Goal: Task Accomplishment & Management: Complete application form

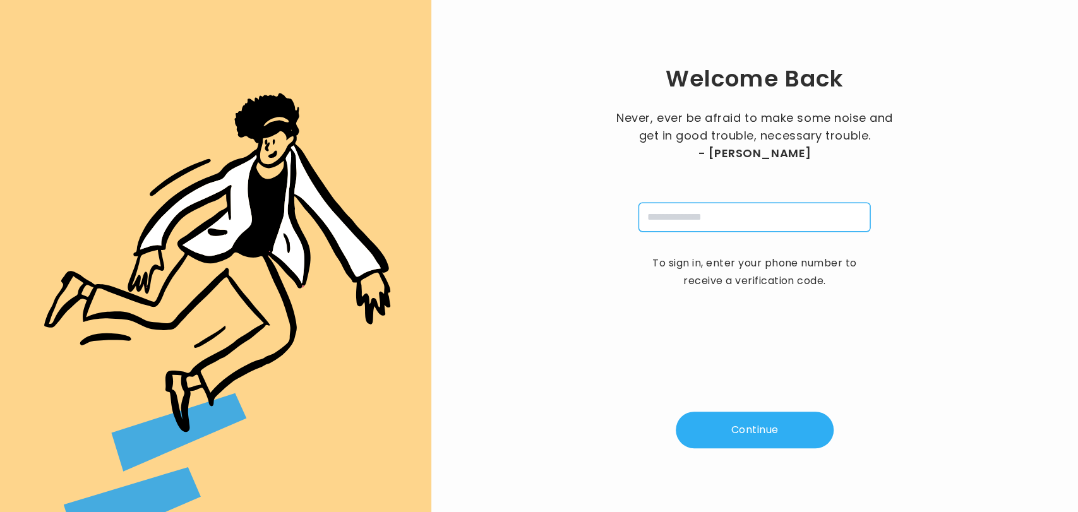
click at [692, 220] on input "tel" at bounding box center [754, 217] width 232 height 29
type input "**********"
click at [747, 431] on button "Continue" at bounding box center [755, 430] width 158 height 37
type input "*"
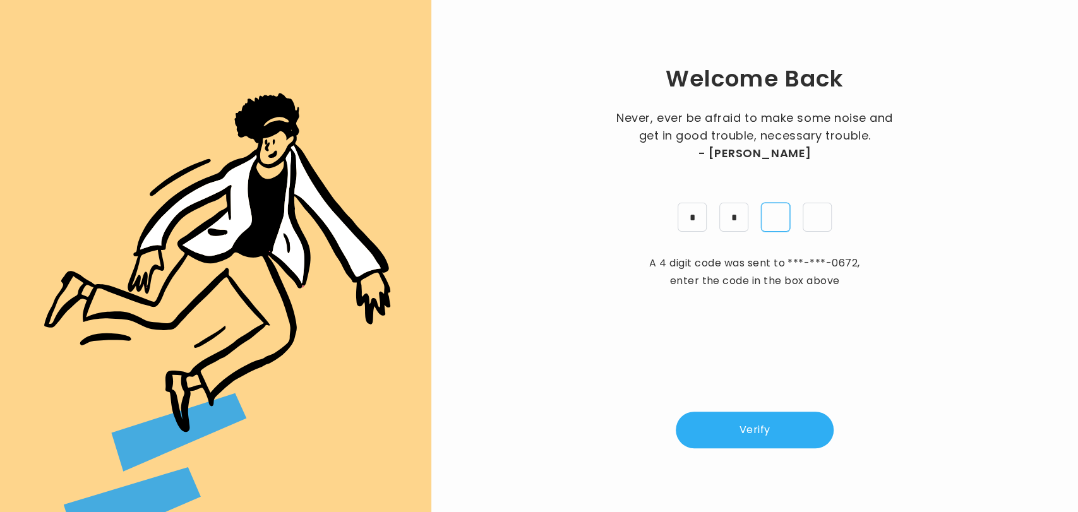
type input "*"
click at [747, 431] on button "Verify" at bounding box center [755, 430] width 158 height 37
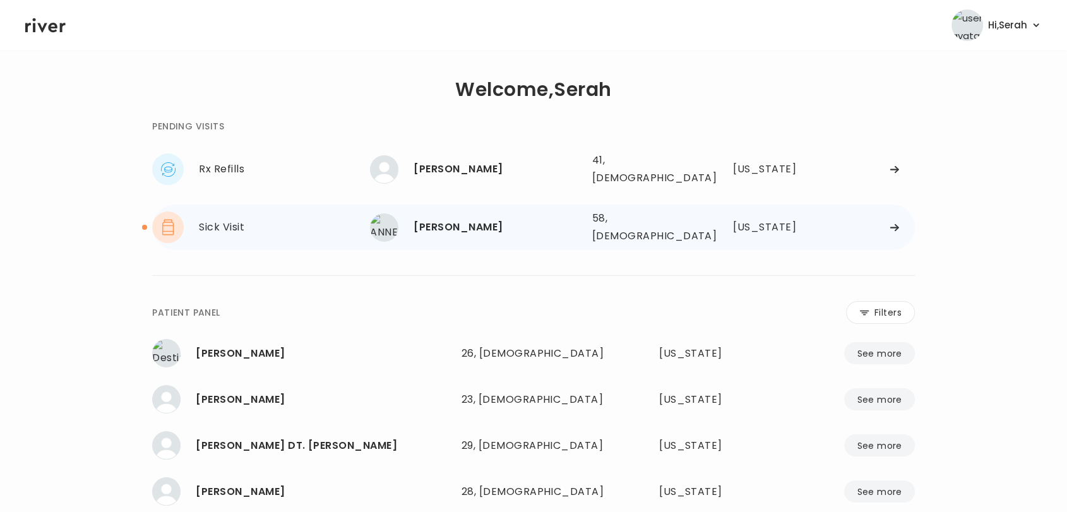
click at [501, 221] on div "[PERSON_NAME]" at bounding box center [498, 227] width 168 height 18
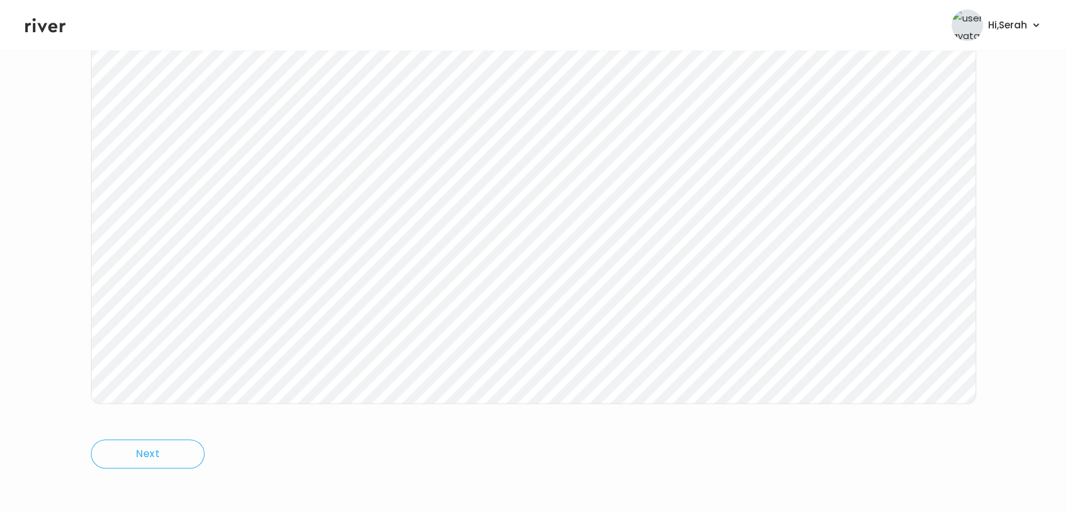
scroll to position [189, 0]
click at [46, 26] on icon at bounding box center [45, 25] width 40 height 19
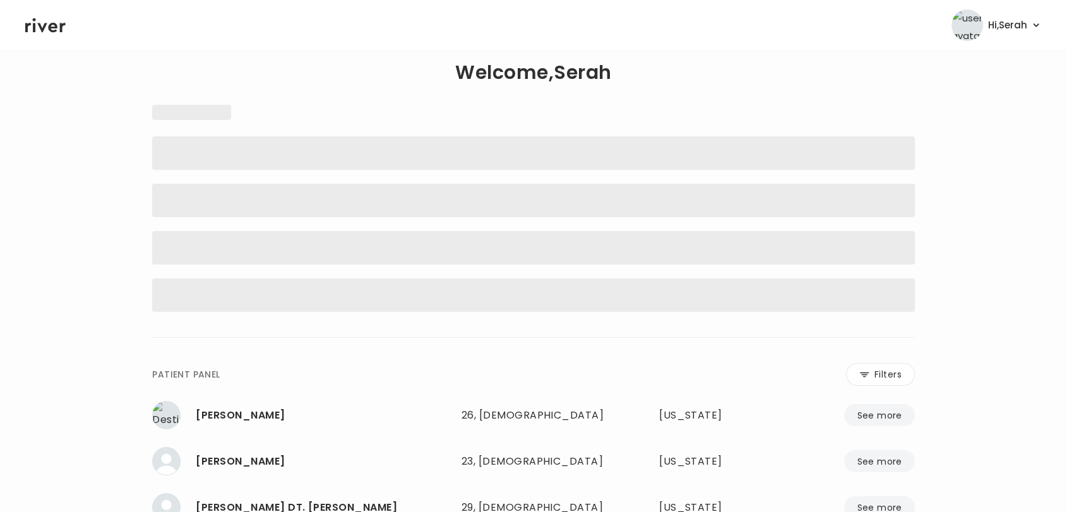
scroll to position [1, 0]
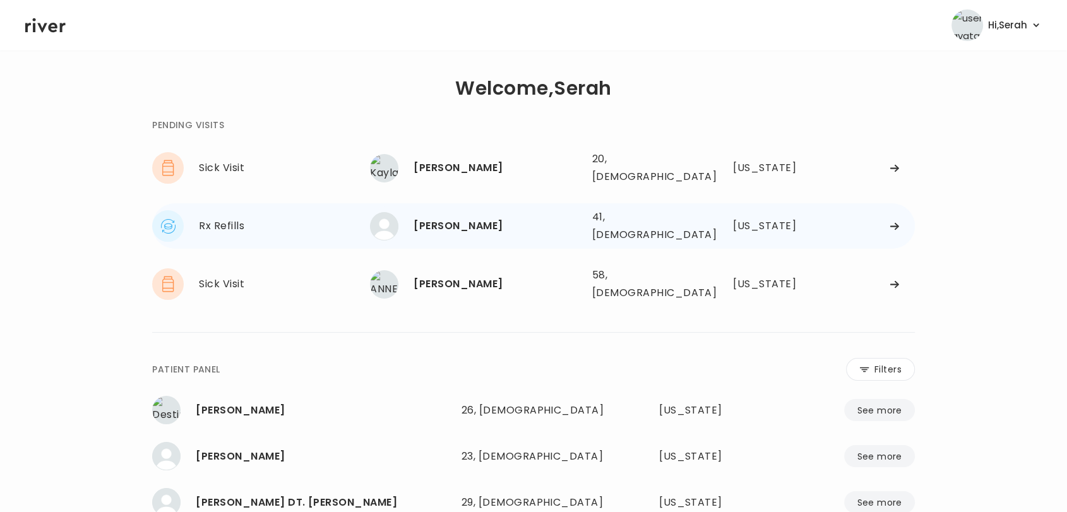
click at [434, 219] on div "JOHN HARTLAUB" at bounding box center [498, 226] width 168 height 18
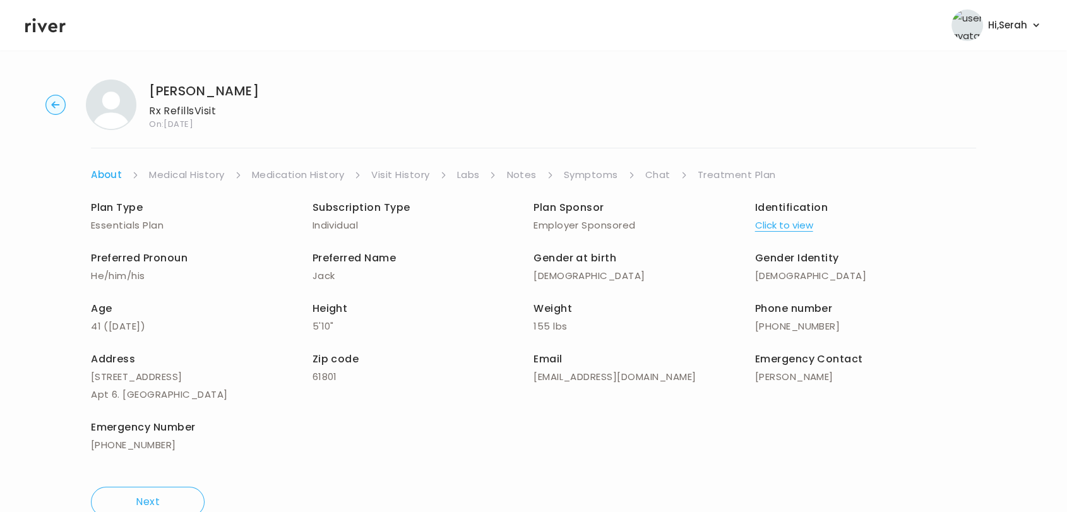
click at [588, 173] on link "Symptoms" at bounding box center [591, 175] width 54 height 18
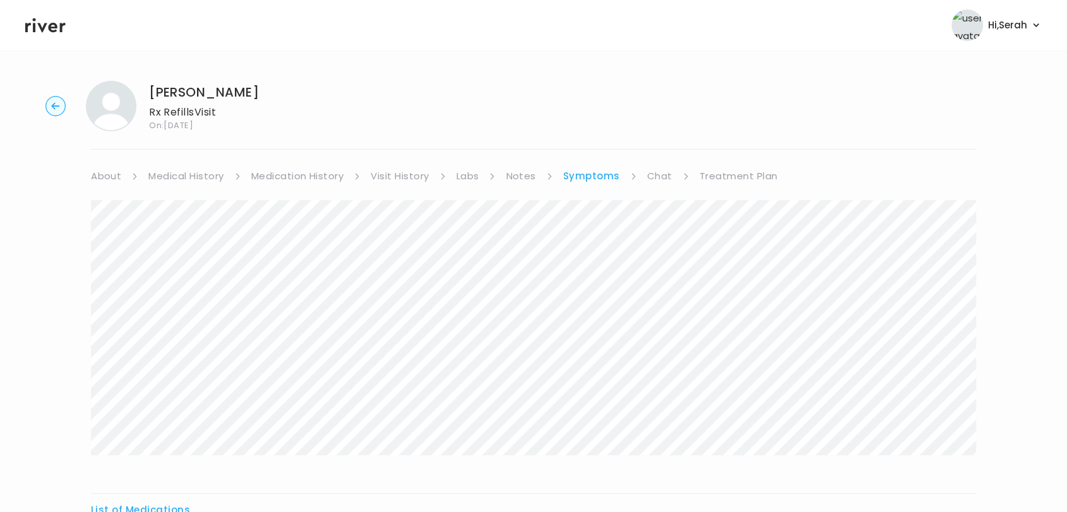
scroll to position [155, 0]
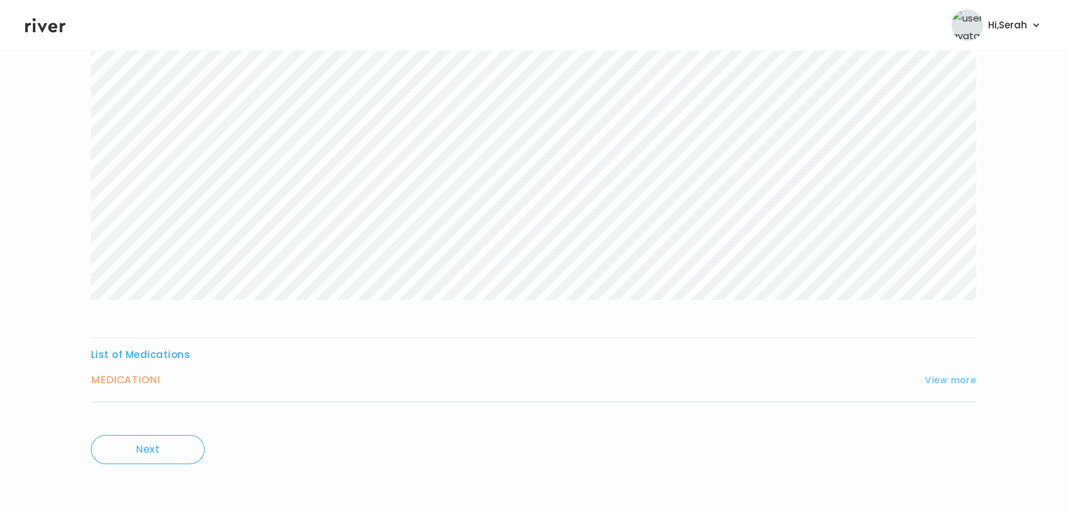
click at [939, 374] on button "View more" at bounding box center [950, 380] width 51 height 15
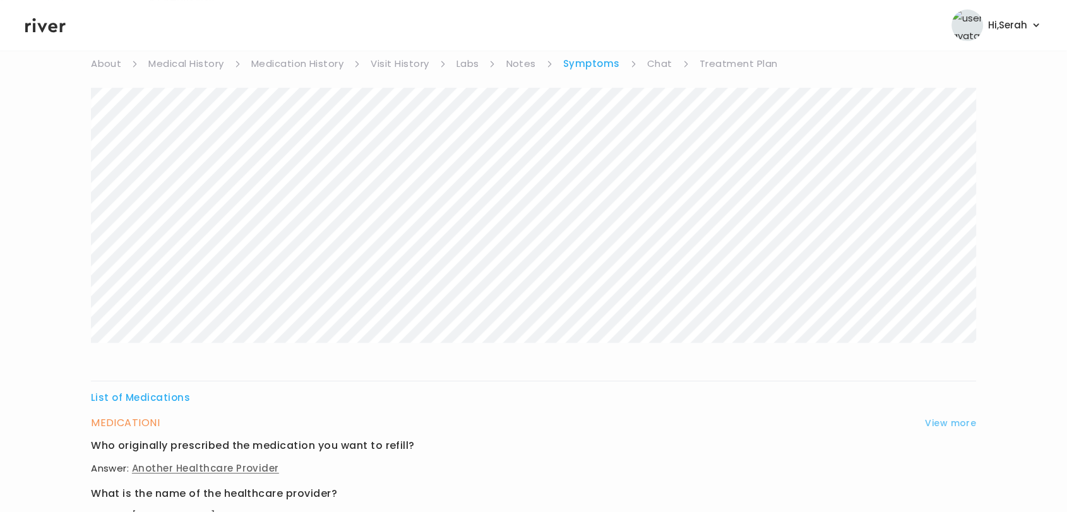
scroll to position [111, 0]
click at [938, 374] on div "List of Medications MEDICATION I View more Who originally prescribed the medica…" at bounding box center [533, 471] width 885 height 763
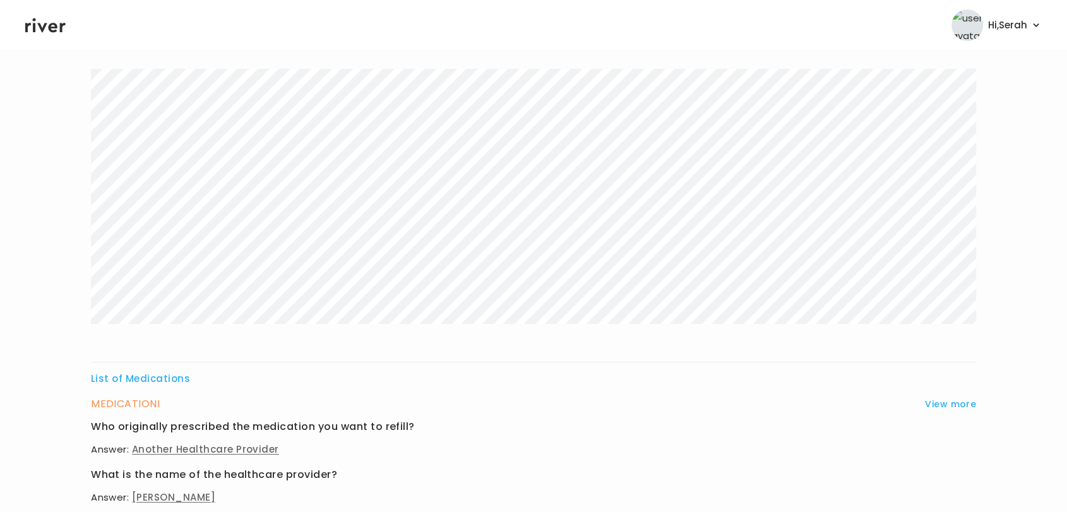
scroll to position [0, 0]
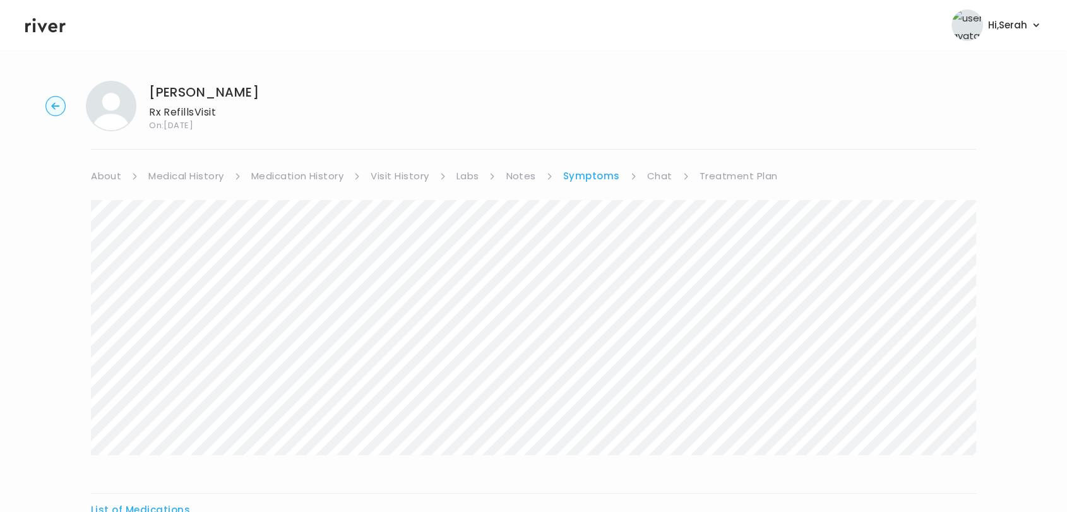
click at [662, 176] on link "Chat" at bounding box center [659, 176] width 25 height 18
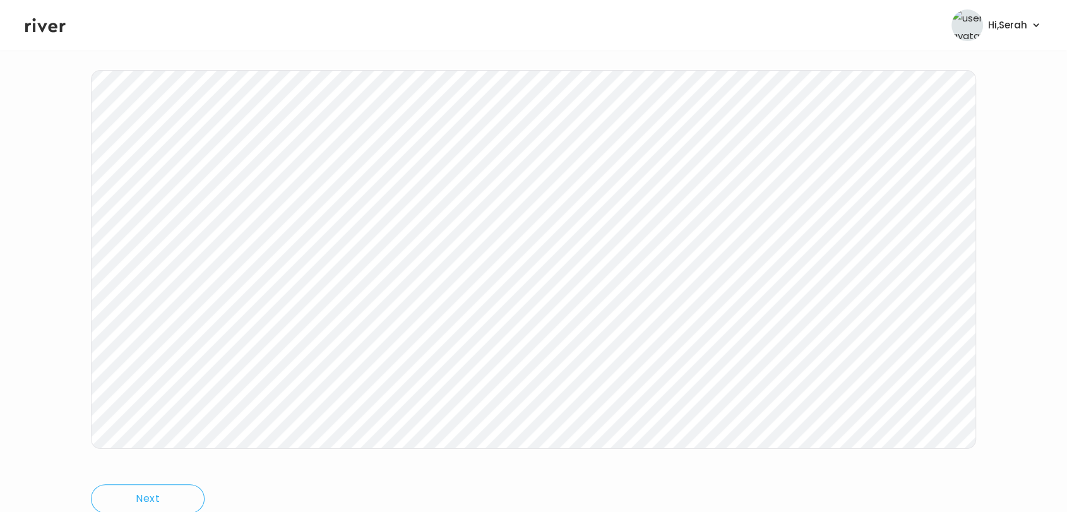
scroll to position [36, 0]
click at [737, 171] on link "Treatment Plan" at bounding box center [737, 176] width 78 height 18
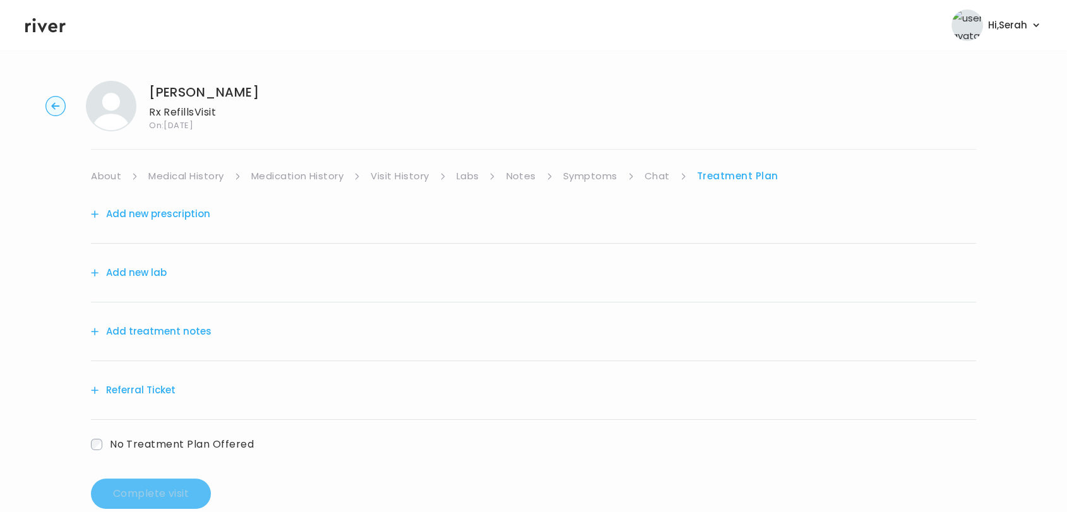
click at [180, 215] on button "Add new prescription" at bounding box center [150, 214] width 119 height 18
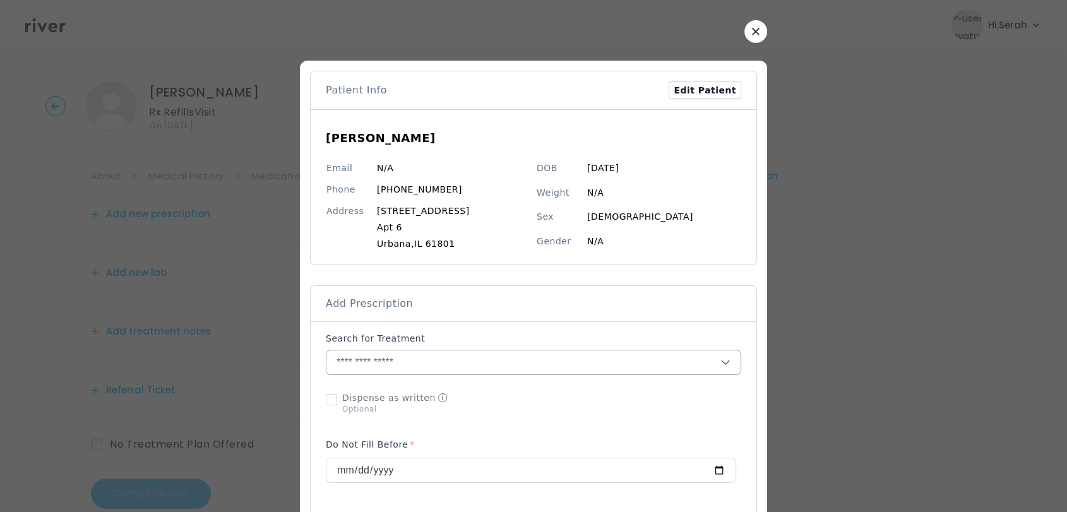
click at [391, 367] on input "text" at bounding box center [523, 362] width 394 height 24
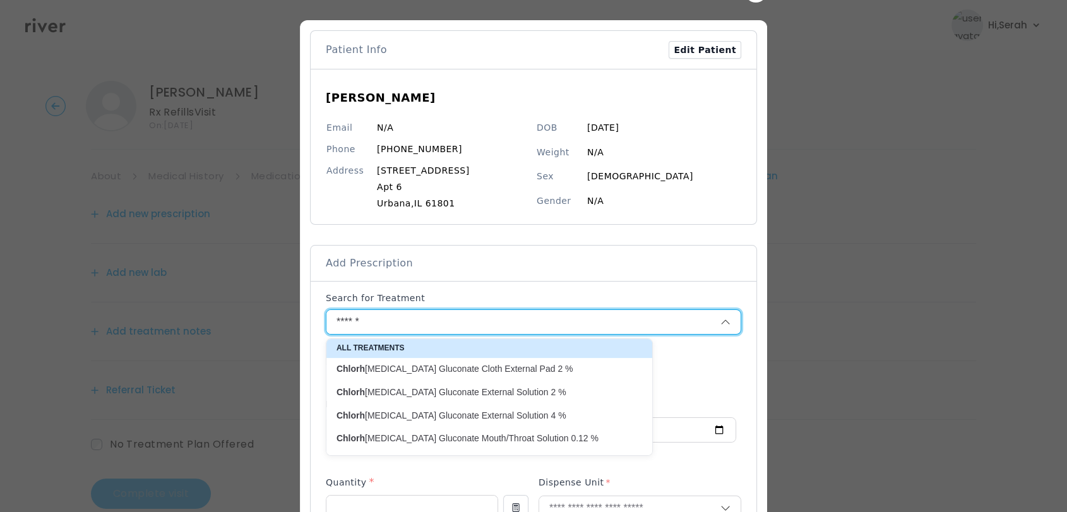
scroll to position [41, 0]
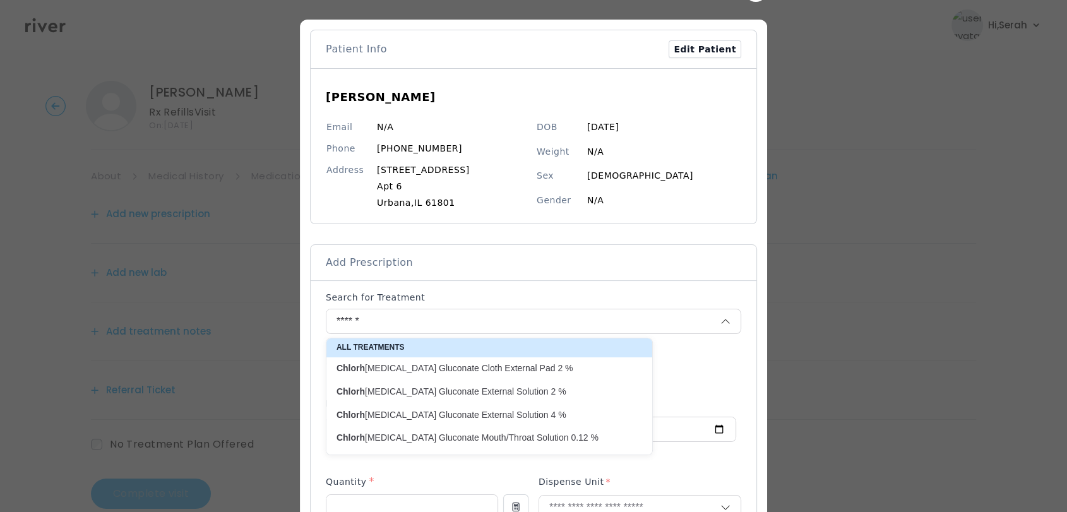
click at [419, 446] on div "Chlorh exidine Gluconate Mouth/Throat Solution 0.12 %" at bounding box center [489, 438] width 326 height 22
type input "**********"
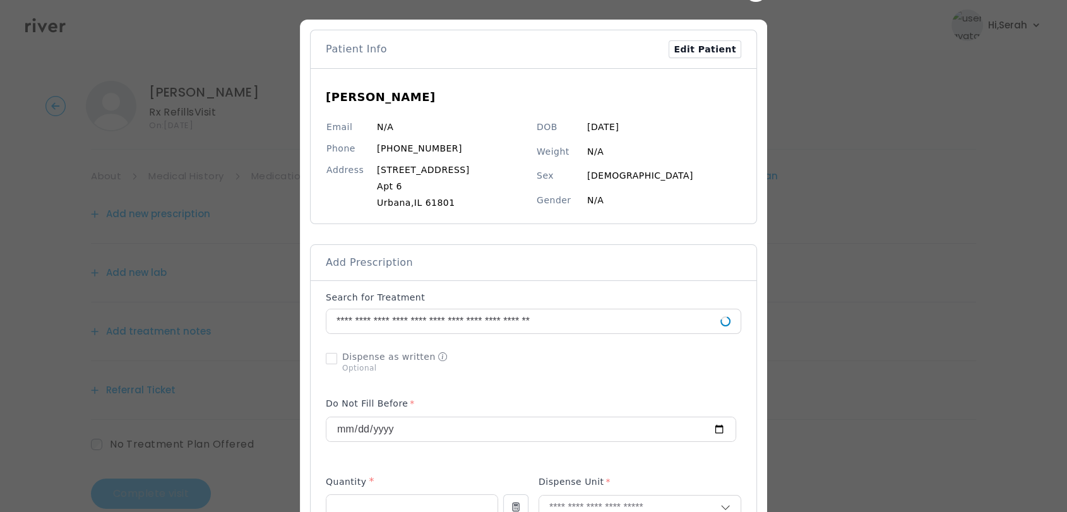
scroll to position [0, 0]
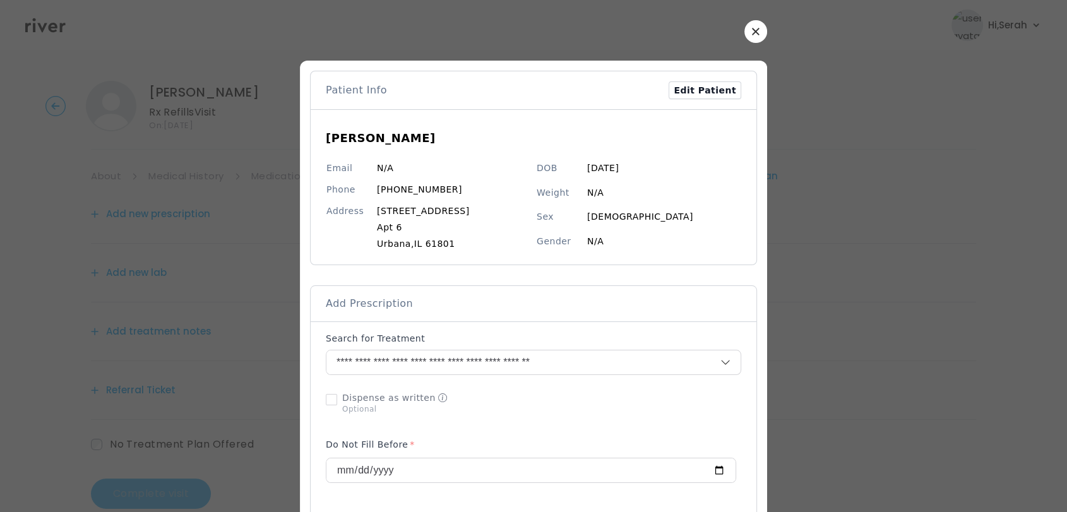
click at [754, 33] on button "button" at bounding box center [756, 31] width 23 height 23
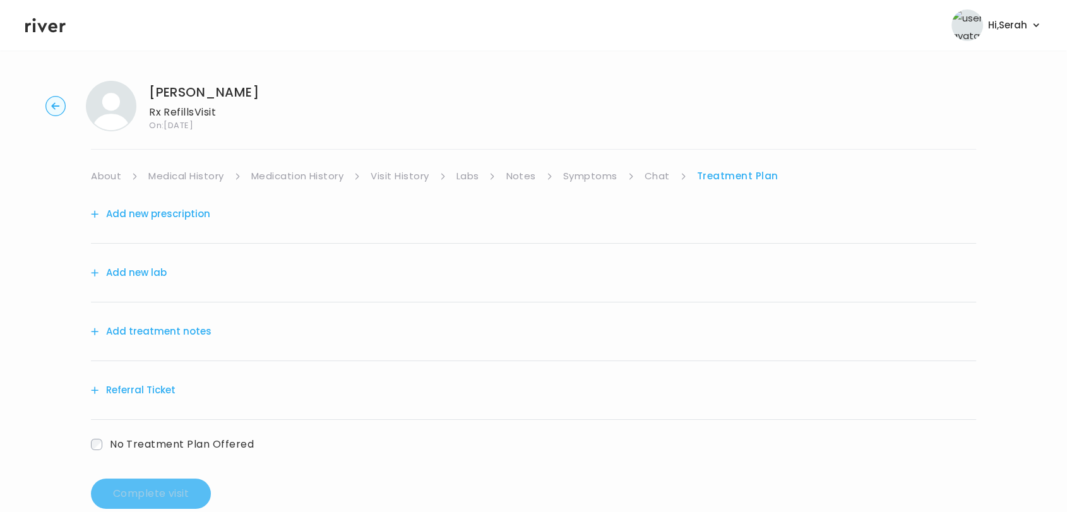
click at [582, 171] on link "Symptoms" at bounding box center [590, 176] width 54 height 18
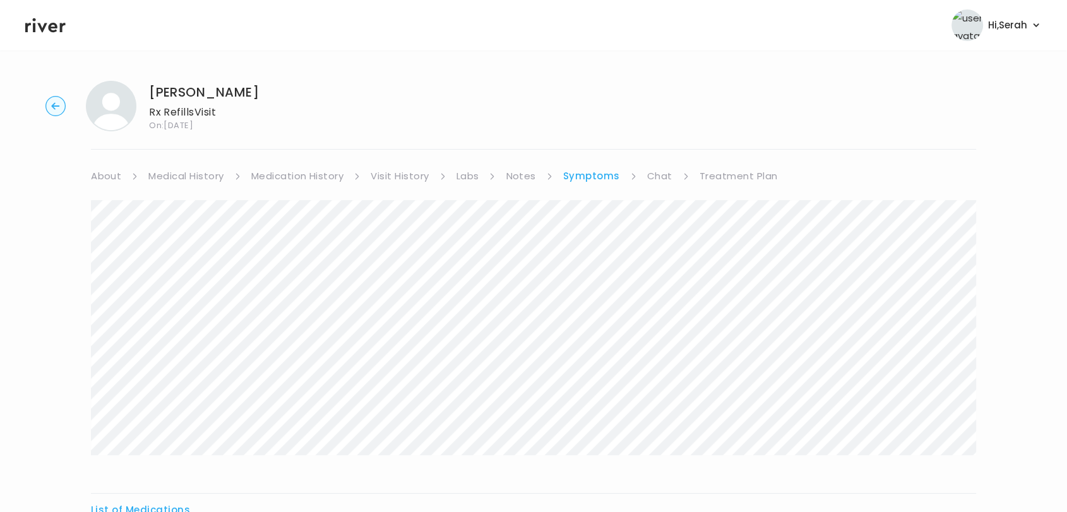
scroll to position [155, 0]
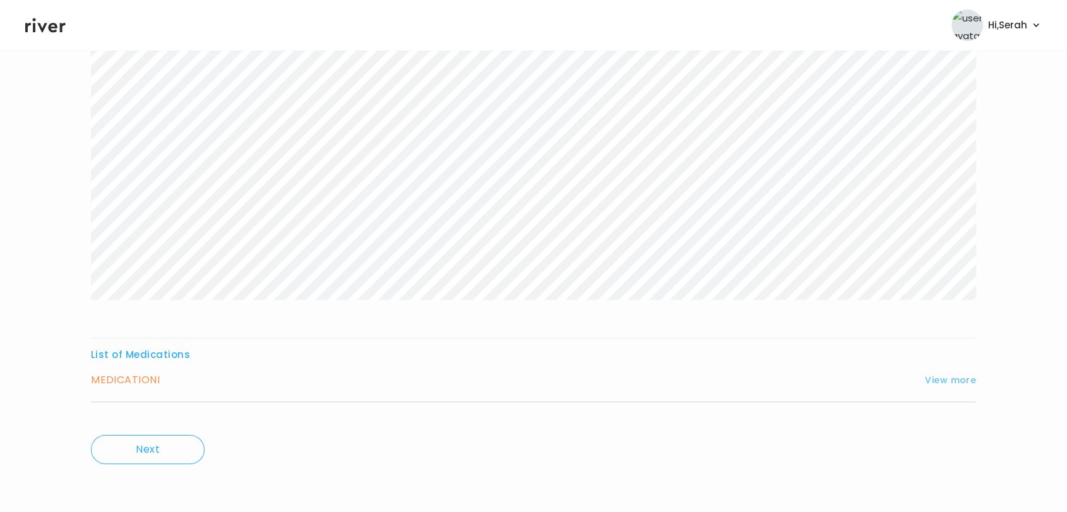
click at [954, 381] on button "View more" at bounding box center [950, 380] width 51 height 15
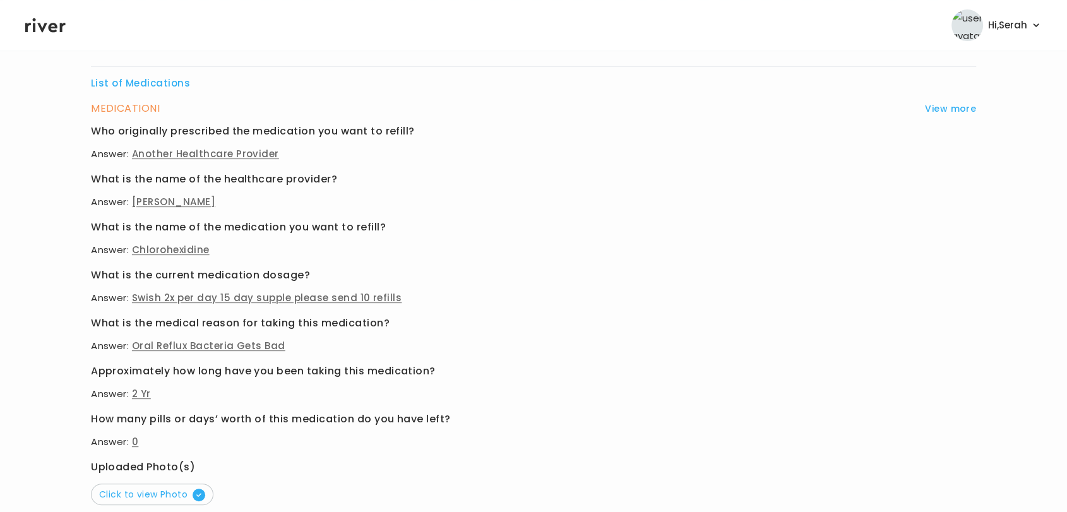
scroll to position [542, 0]
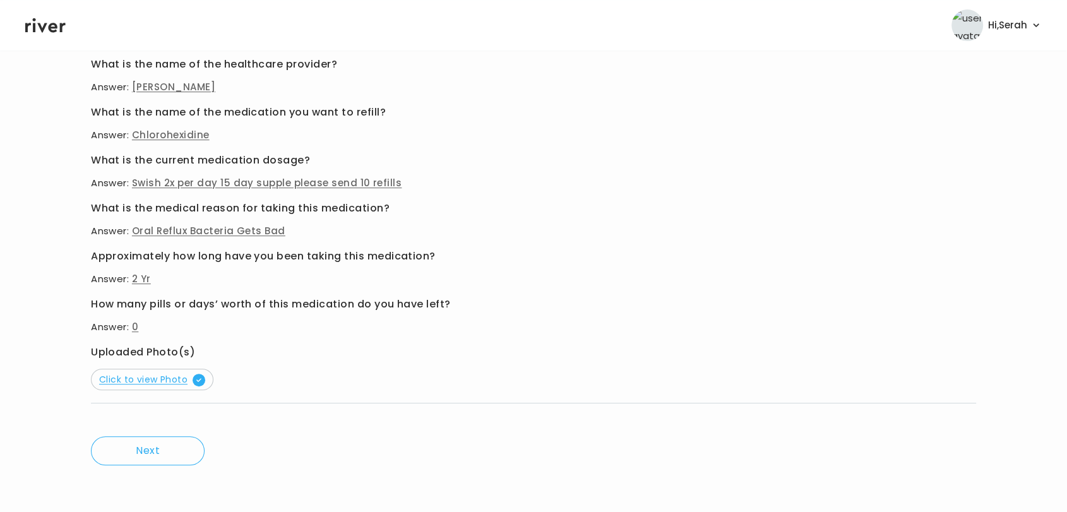
click at [141, 376] on span "Click to view Photo" at bounding box center [152, 379] width 106 height 13
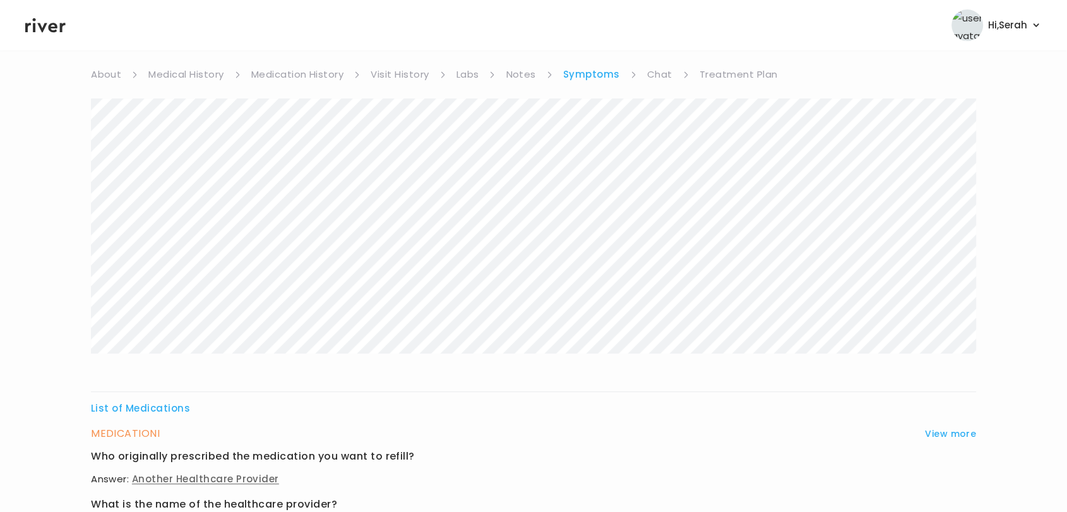
scroll to position [0, 0]
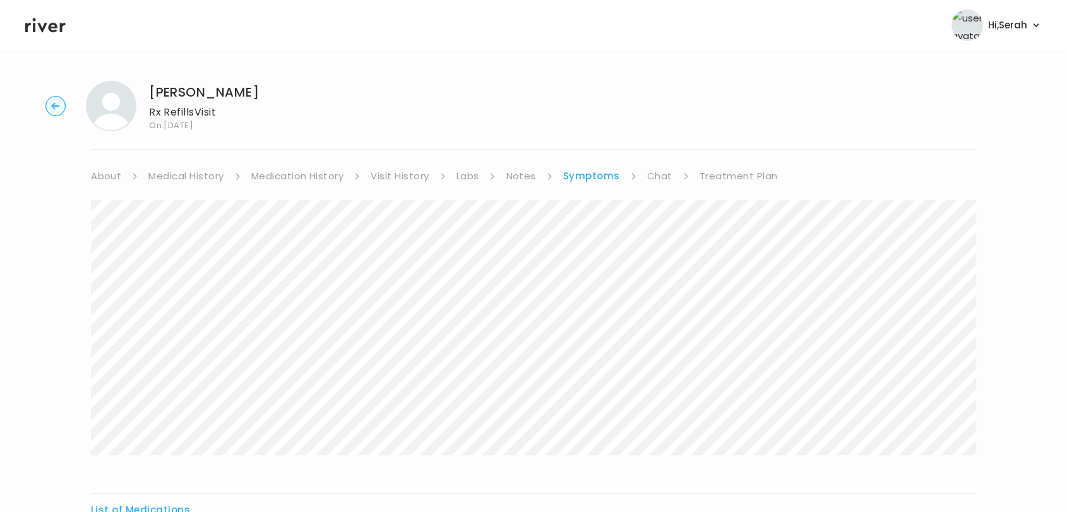
click at [649, 171] on link "Chat" at bounding box center [659, 176] width 25 height 18
click at [731, 174] on link "Treatment Plan" at bounding box center [737, 176] width 78 height 18
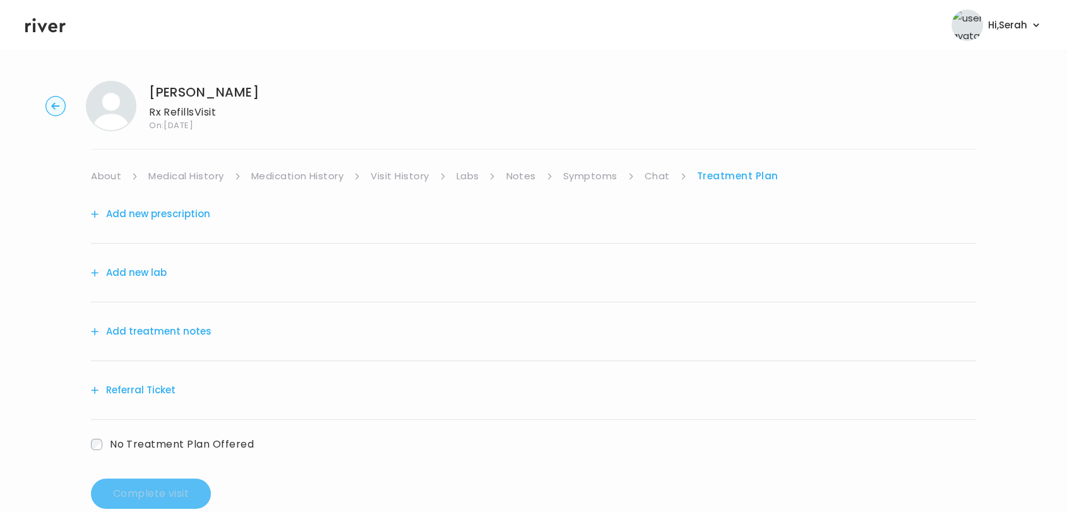
click at [145, 224] on div "Add new prescription" at bounding box center [533, 214] width 885 height 59
click at [141, 213] on button "Add new prescription" at bounding box center [150, 214] width 119 height 18
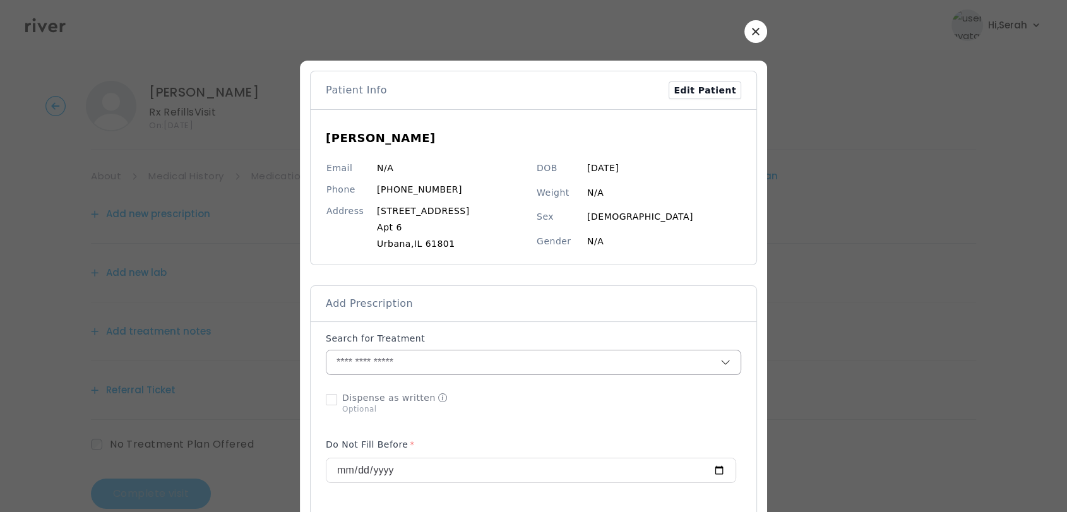
click at [370, 359] on input "text" at bounding box center [523, 362] width 394 height 24
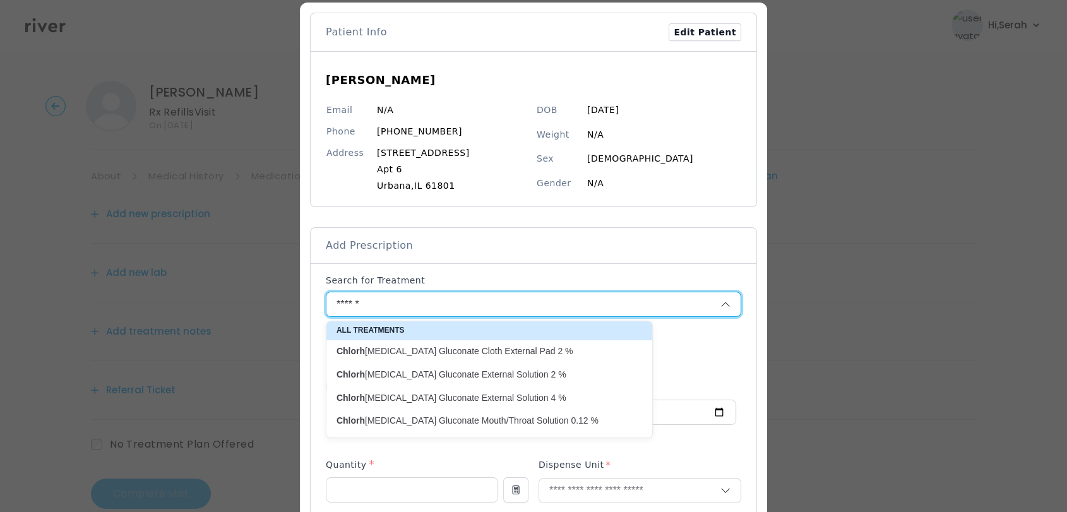
scroll to position [126, 0]
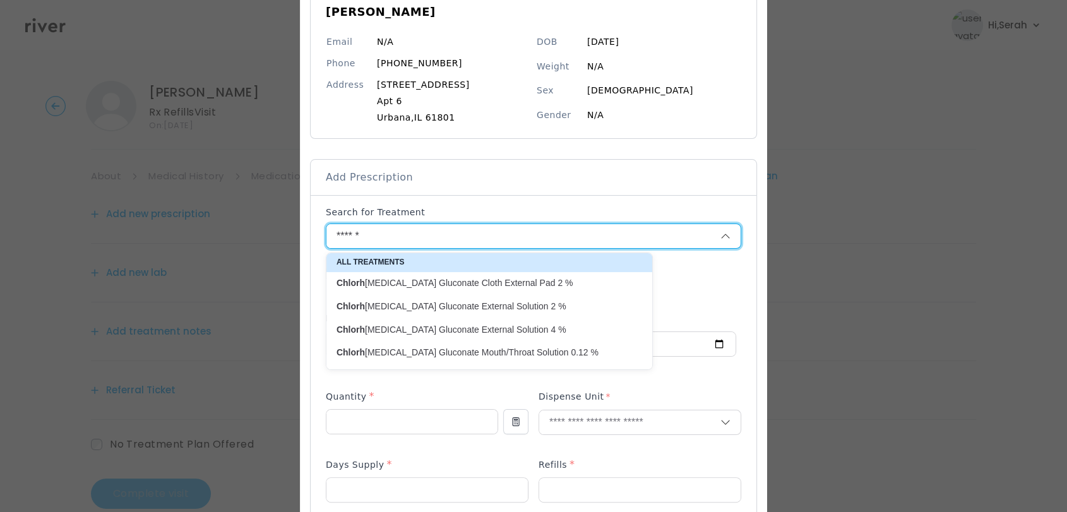
click at [390, 356] on p "Chlorh exidine Gluconate Mouth/Throat Solution 0.12 %" at bounding box center [482, 353] width 290 height 12
type input "**********"
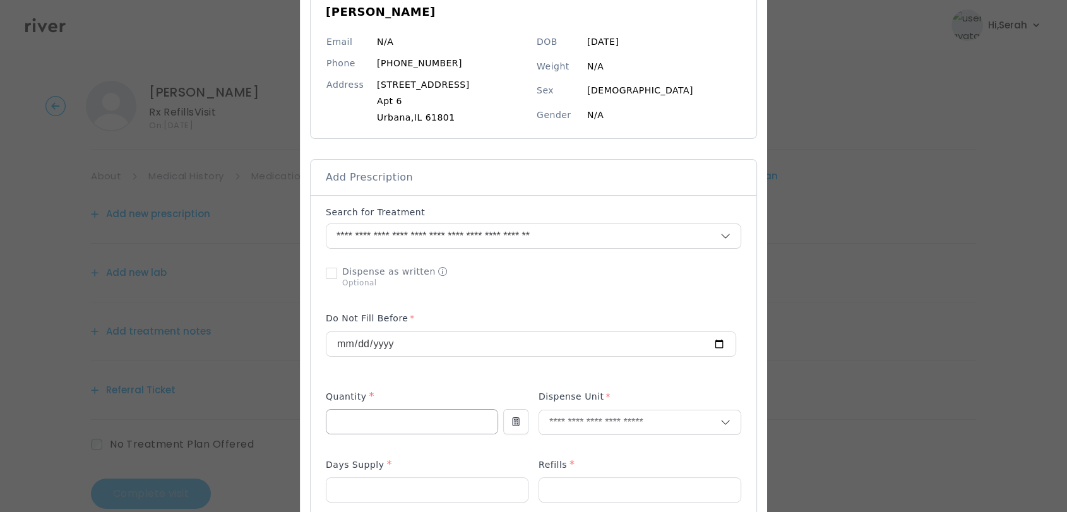
click at [380, 422] on input "number" at bounding box center [411, 422] width 171 height 24
type input "***"
type input "**"
click at [589, 446] on p "Milliliter" at bounding box center [640, 449] width 166 height 18
click at [447, 486] on input "number" at bounding box center [426, 490] width 201 height 24
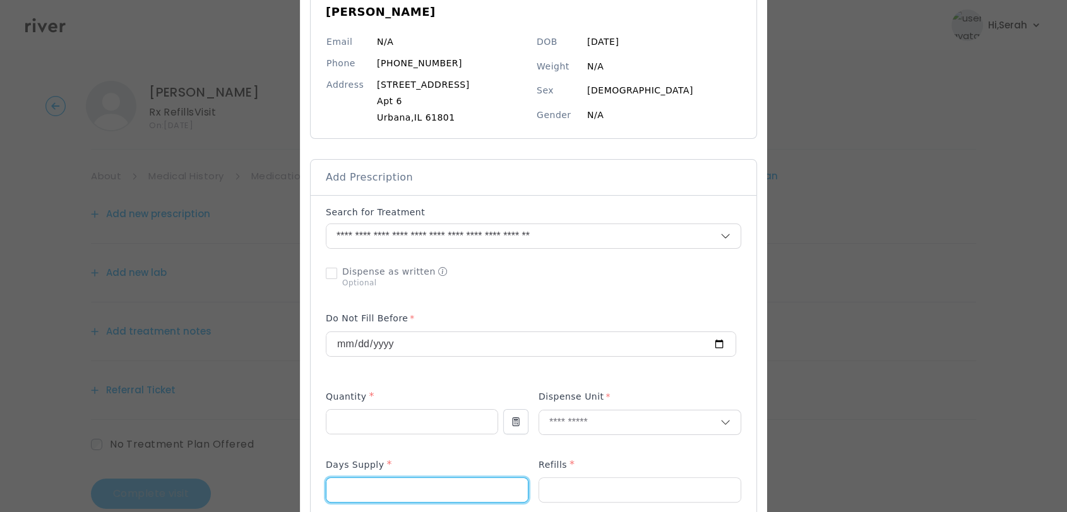
type input "**"
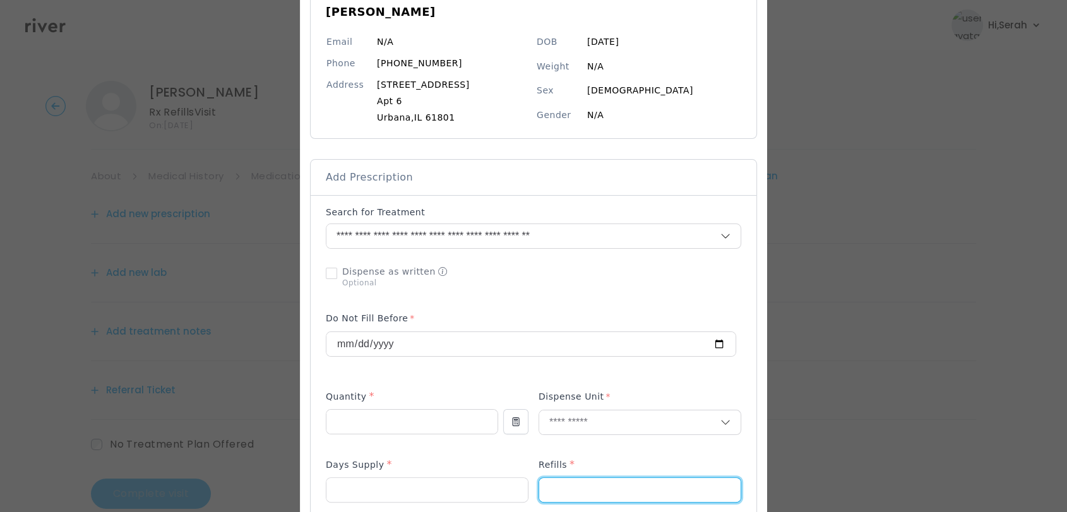
type input "*"
click at [454, 451] on div "Add Prescription to Order" at bounding box center [534, 515] width 416 height 618
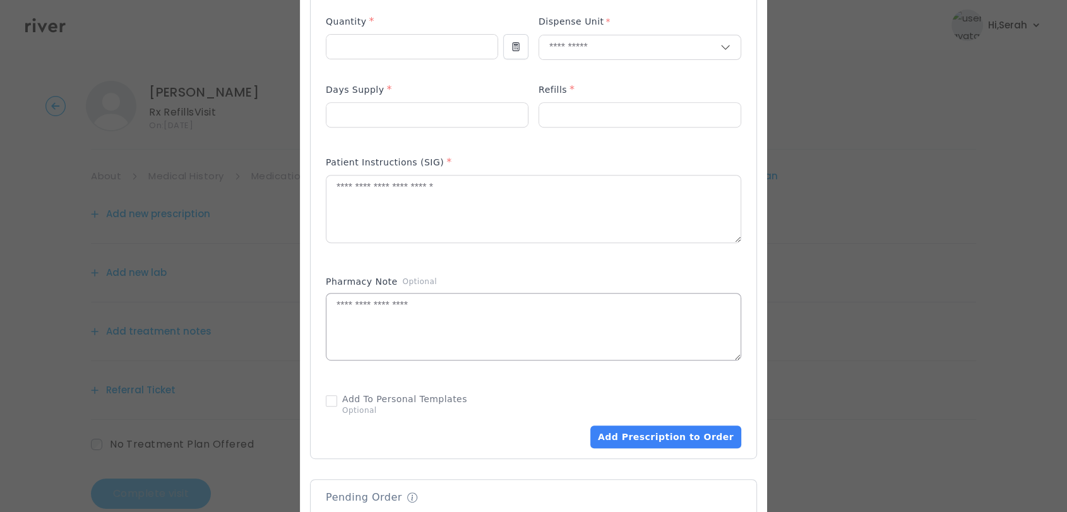
scroll to position [502, 0]
click at [419, 201] on textarea at bounding box center [533, 208] width 414 height 67
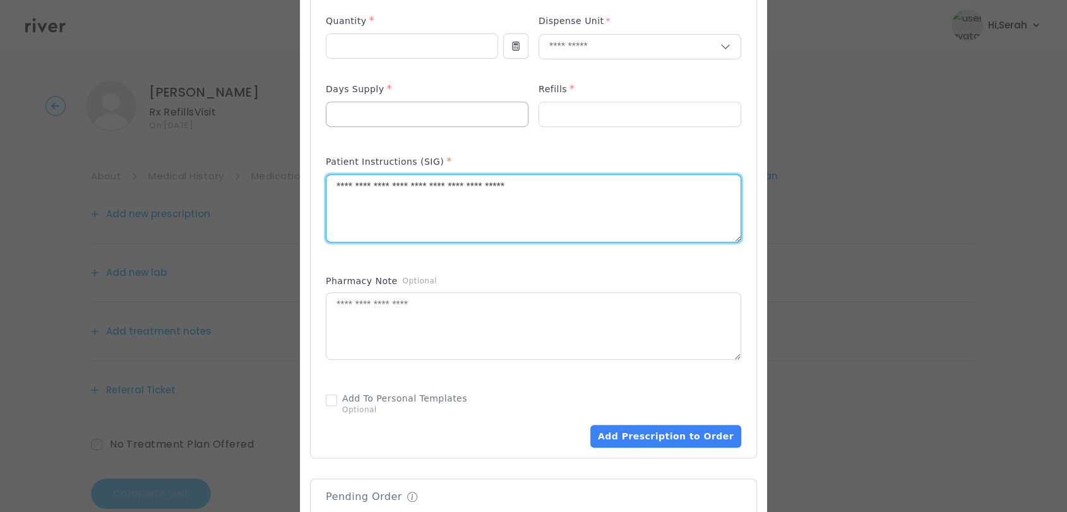
type textarea "**********"
click at [419, 117] on input "**" at bounding box center [426, 114] width 201 height 24
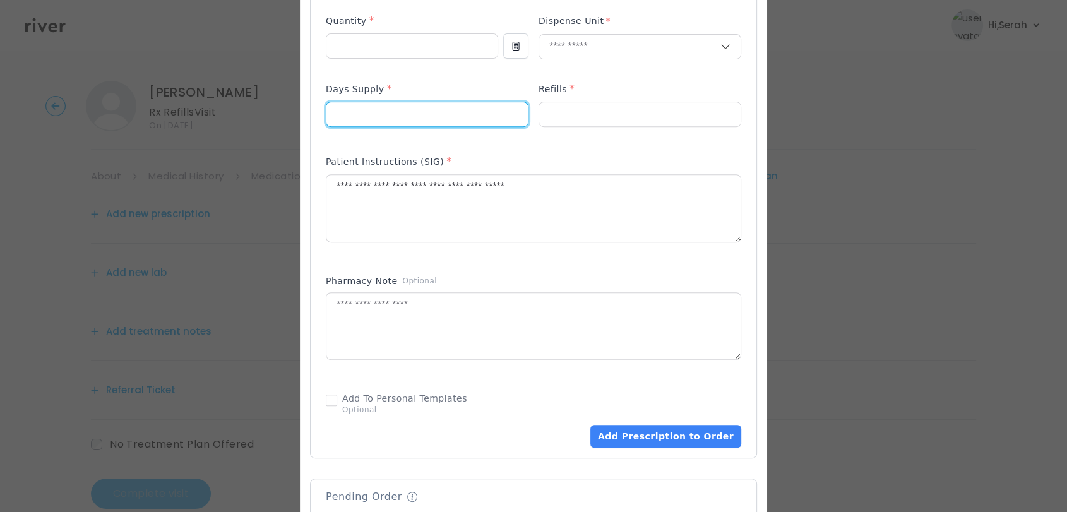
click at [419, 117] on input "**" at bounding box center [426, 114] width 201 height 24
type input "**"
click at [515, 150] on div "Patient Instructions (SIG) *" at bounding box center [534, 205] width 416 height 113
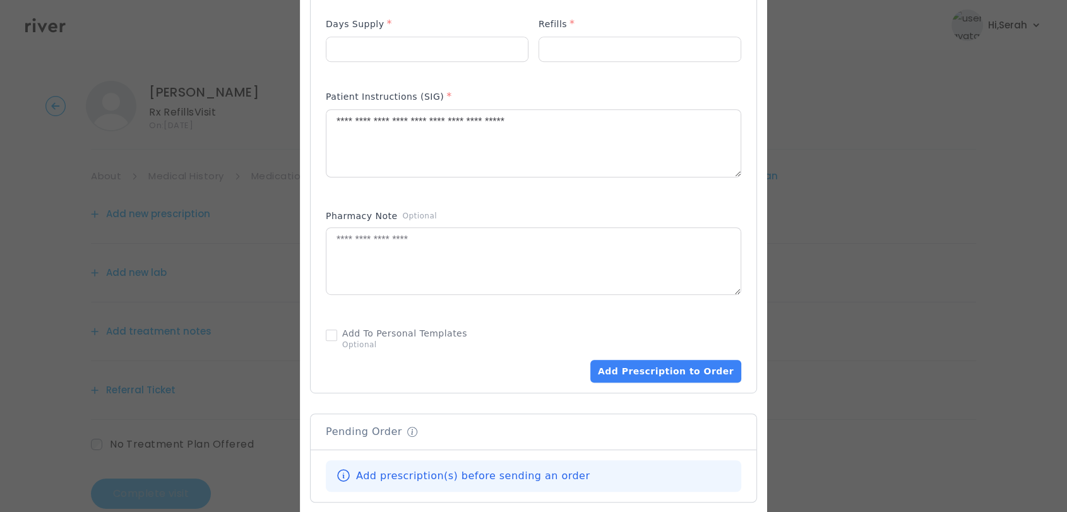
scroll to position [576, 0]
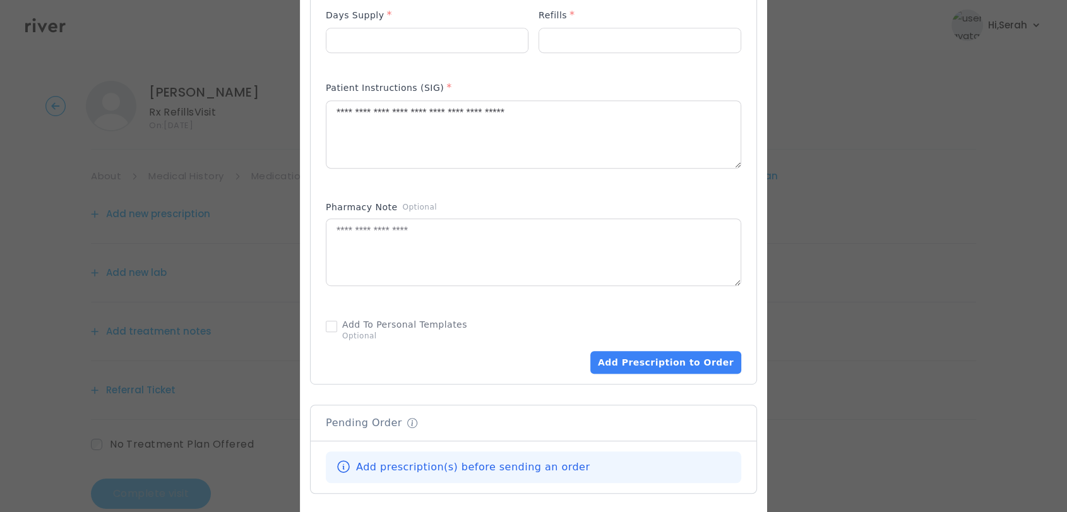
click at [647, 341] on div "Add To Personal Templates Optional" at bounding box center [534, 329] width 416 height 33
click at [644, 351] on button "Add Prescription to Order" at bounding box center [665, 362] width 151 height 23
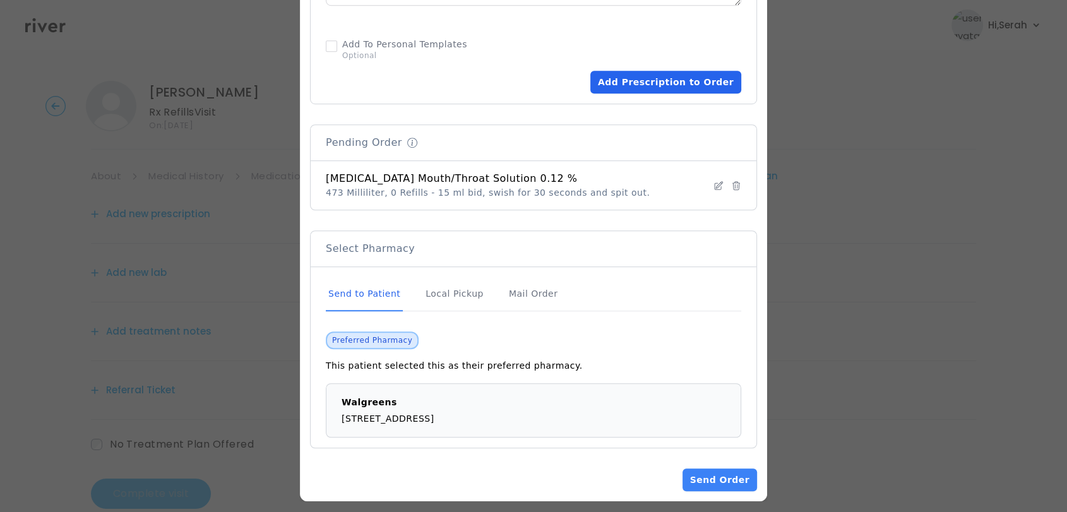
scroll to position [864, 0]
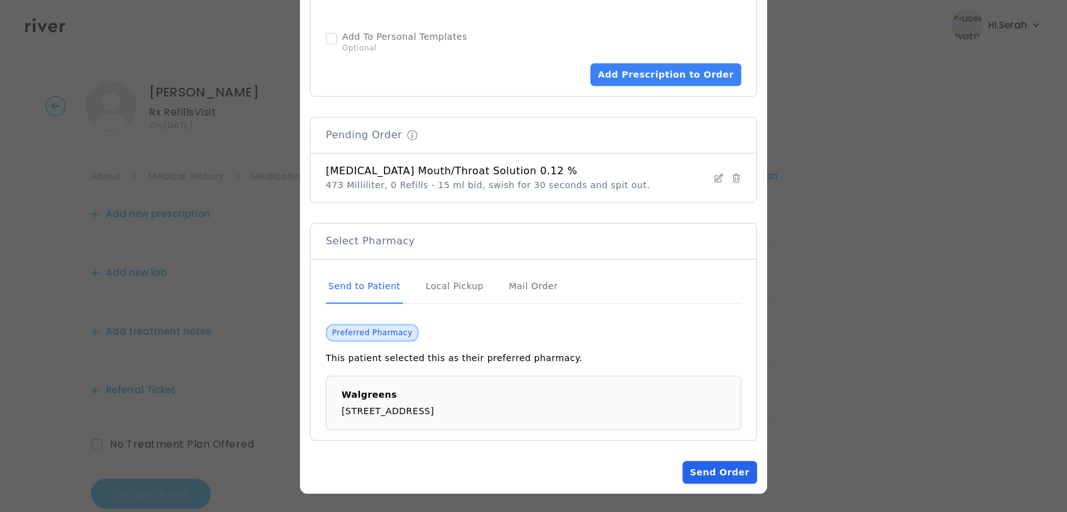
click at [703, 472] on button "Send Order" at bounding box center [720, 472] width 75 height 23
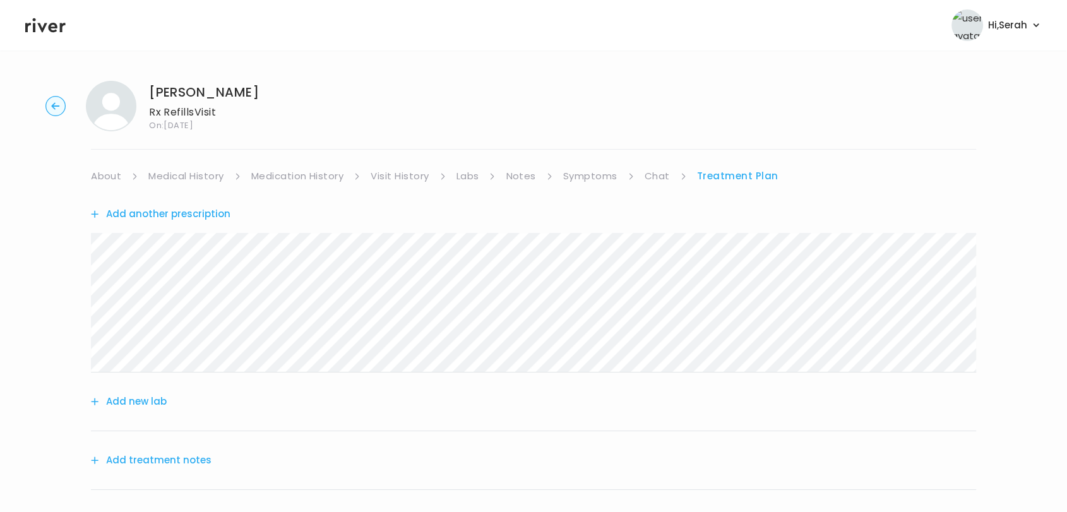
scroll to position [156, 0]
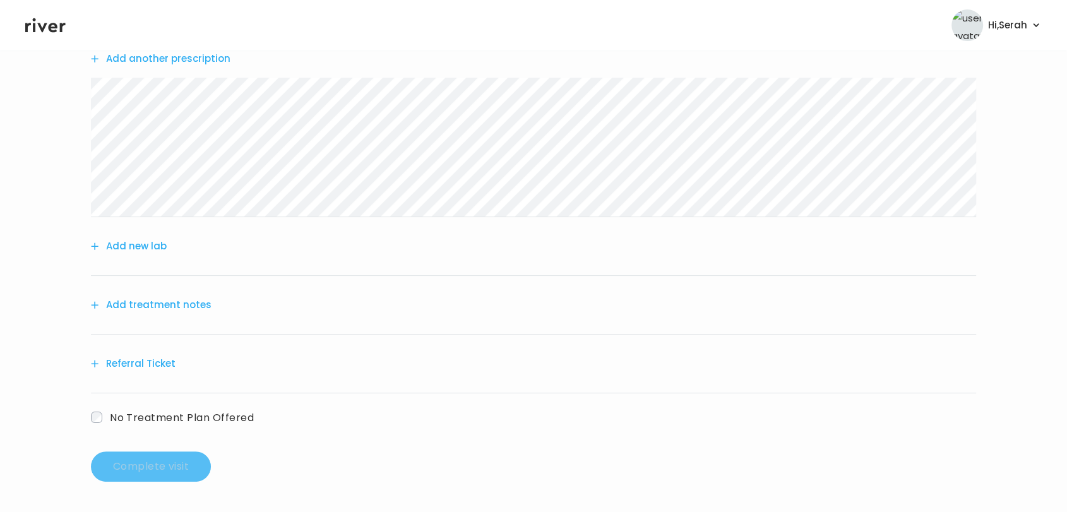
click at [150, 296] on button "Add treatment notes" at bounding box center [151, 305] width 121 height 18
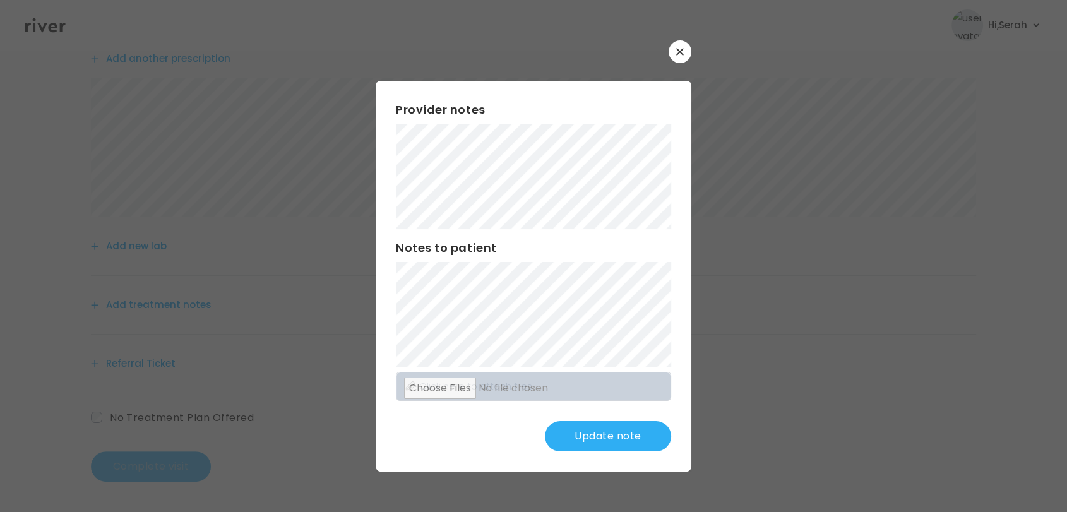
click at [647, 239] on div "Provider notes Notes to patient Click here to attach files Update note" at bounding box center [534, 276] width 316 height 390
click at [379, 318] on div "Provider notes Notes to patient Click here to attach files Update note" at bounding box center [534, 276] width 316 height 390
click at [602, 430] on button "Update note" at bounding box center [608, 436] width 126 height 30
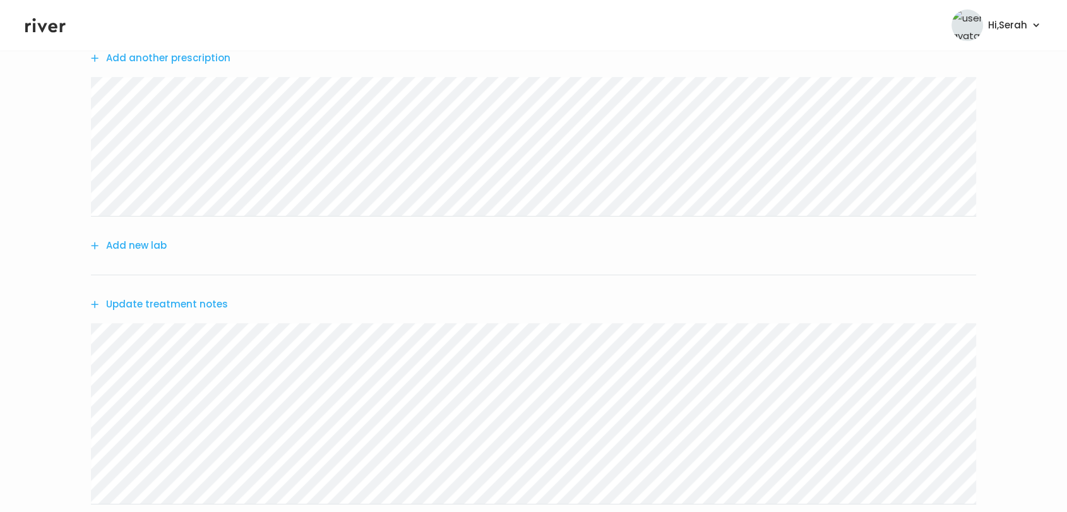
scroll to position [326, 0]
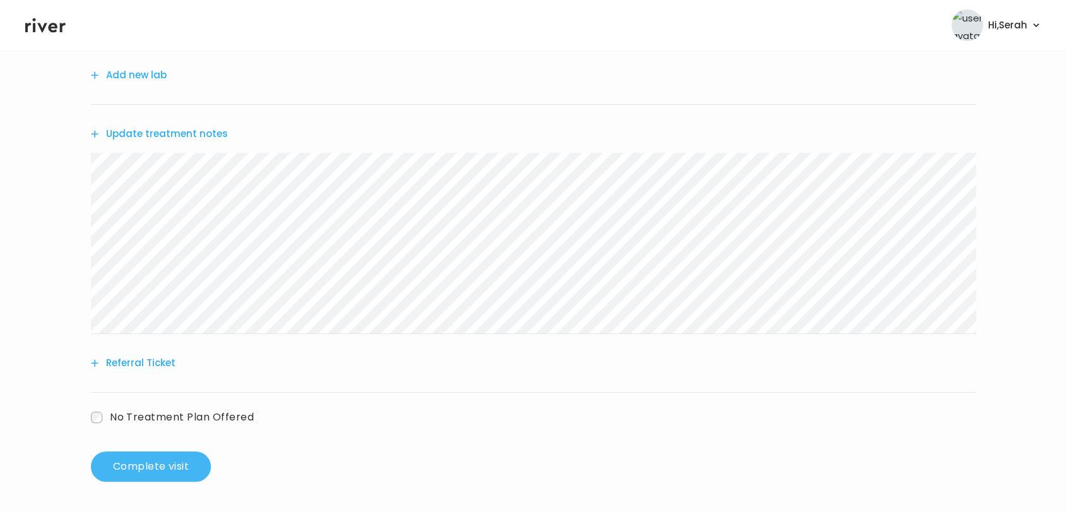
click at [141, 457] on button "Complete visit" at bounding box center [151, 467] width 120 height 30
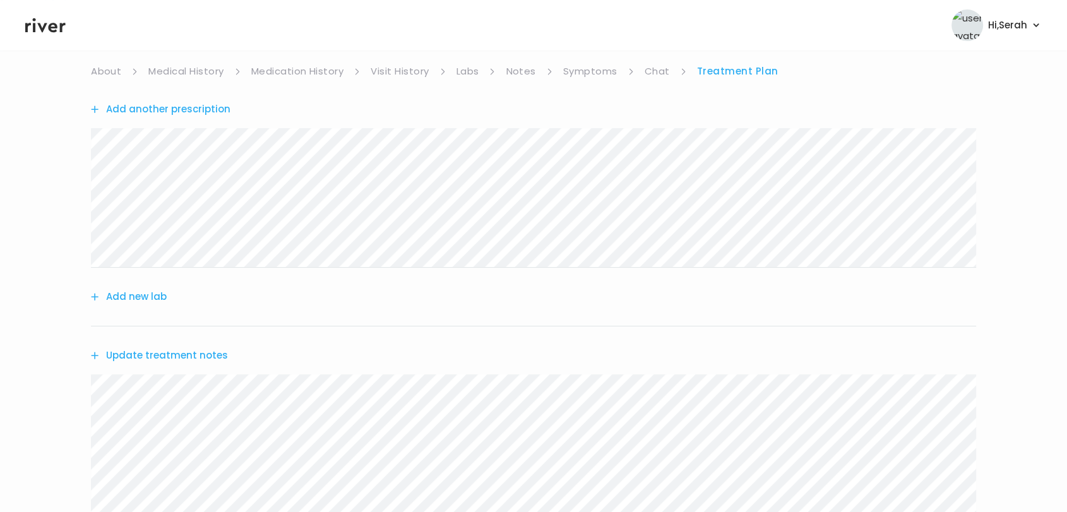
scroll to position [0, 0]
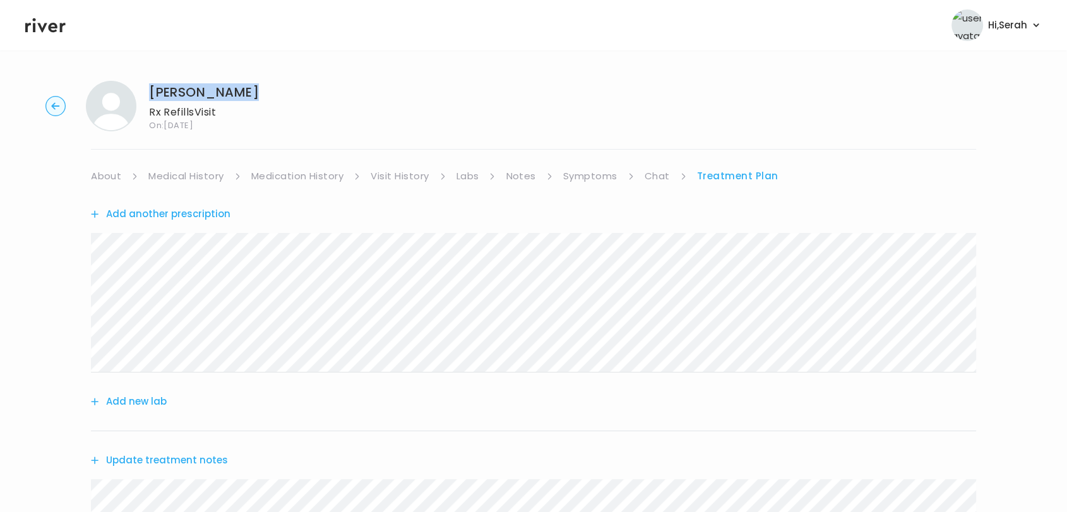
drag, startPoint x: 217, startPoint y: 97, endPoint x: 151, endPoint y: 95, distance: 65.7
click at [151, 95] on div "JOHN HARTLAUB Rx Refills Visit On: 16 Sep 2025" at bounding box center [533, 106] width 1027 height 51
copy h1 "JOHN HARTLAUB"
click at [384, 99] on div "JOHN HARTLAUB Rx Refills Visit On: 16 Sep 2025" at bounding box center [533, 106] width 1027 height 51
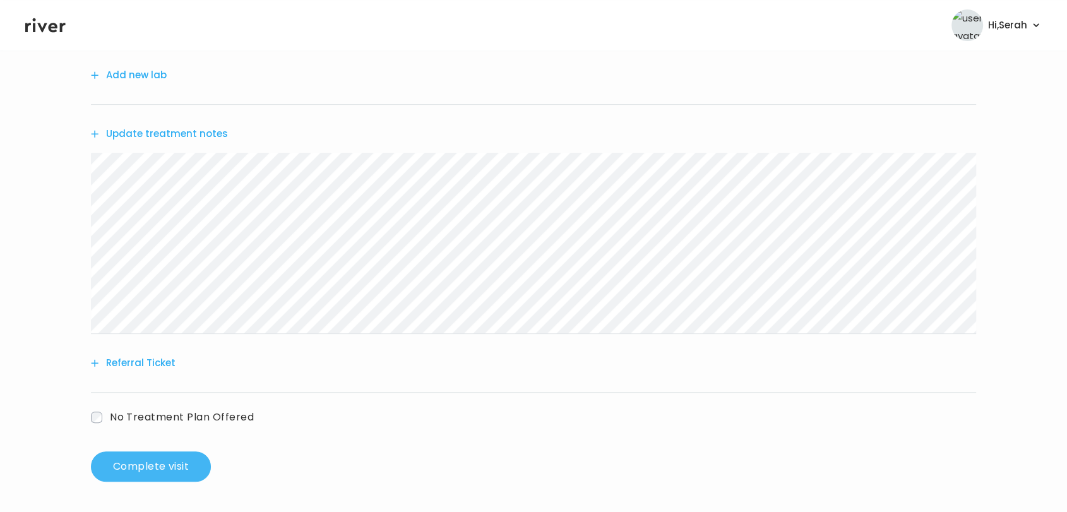
click at [140, 477] on button "Complete visit" at bounding box center [151, 467] width 120 height 30
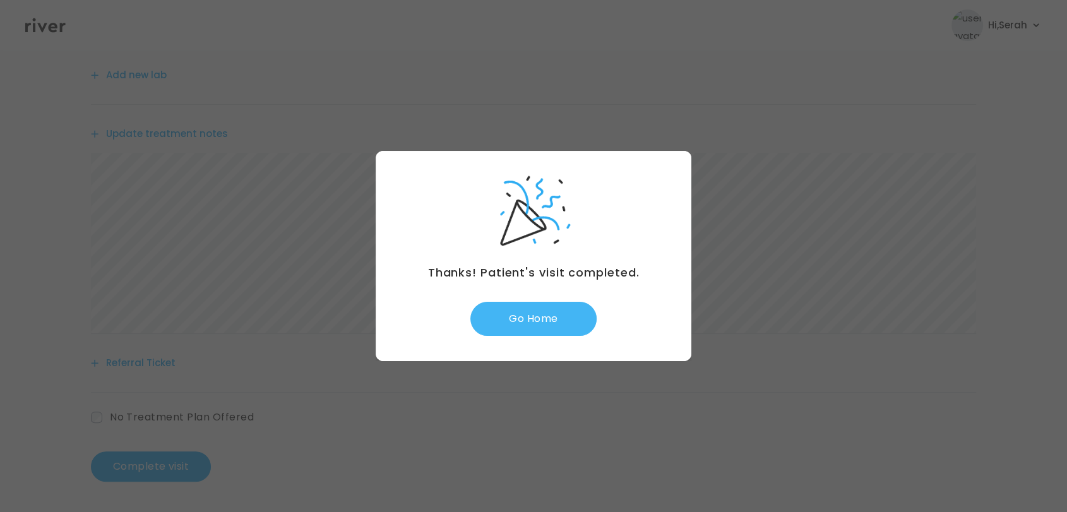
click at [541, 320] on button "Go Home" at bounding box center [533, 319] width 126 height 34
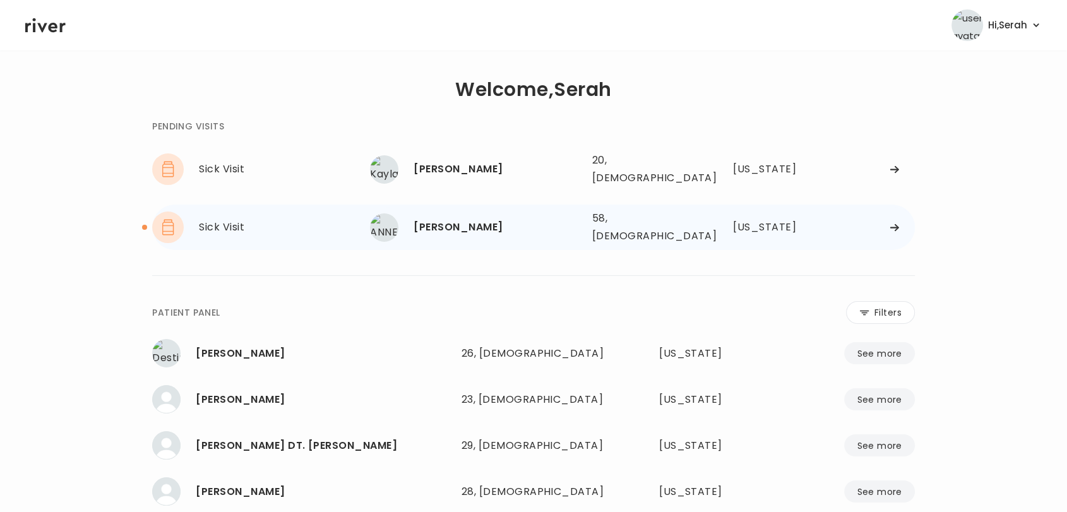
click at [469, 218] on div "[PERSON_NAME]" at bounding box center [498, 227] width 168 height 18
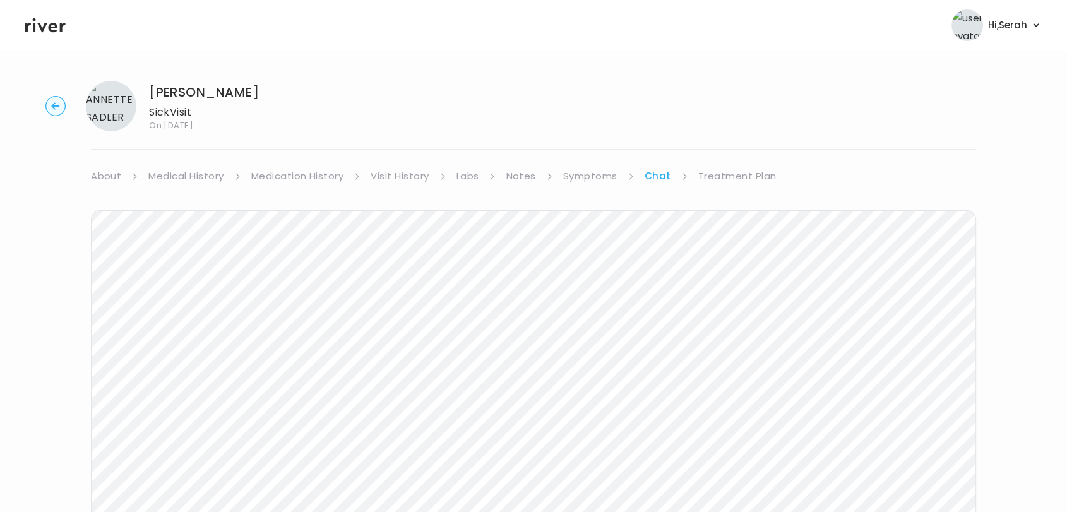
click at [108, 173] on link "About" at bounding box center [106, 176] width 30 height 18
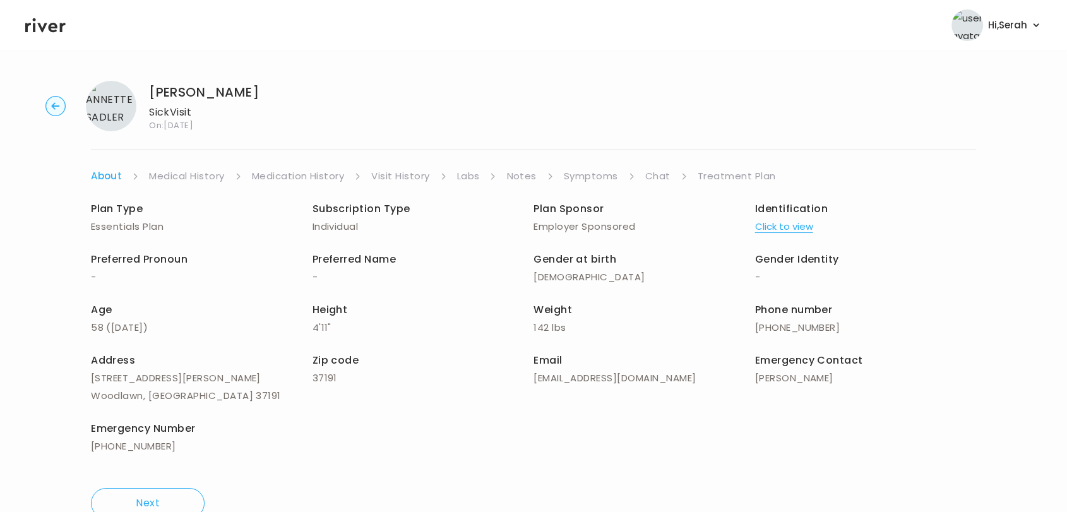
click at [650, 184] on link "Chat" at bounding box center [657, 176] width 25 height 18
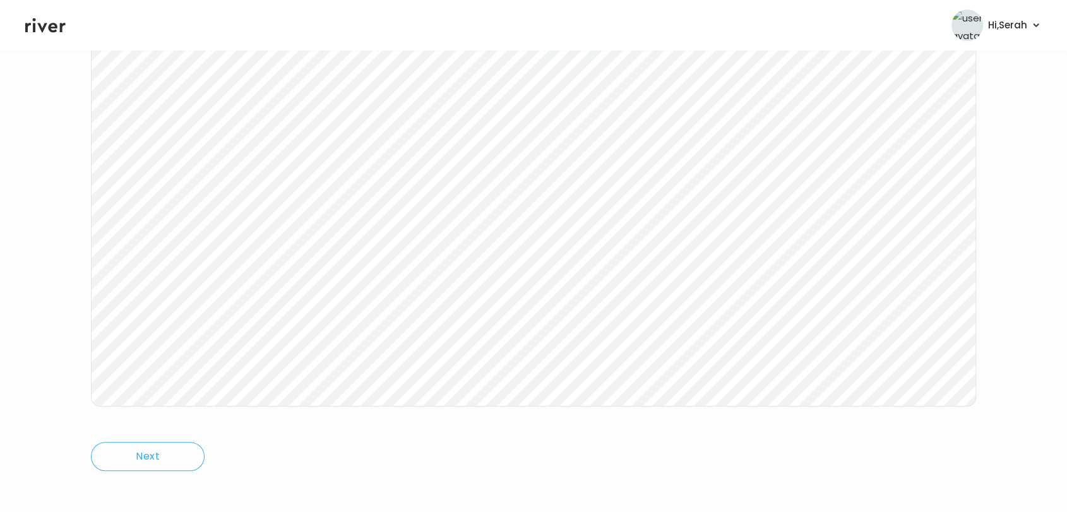
scroll to position [189, 0]
click at [61, 13] on header "Hi, Serah Profile Logout" at bounding box center [533, 25] width 1067 height 51
click at [37, 30] on icon at bounding box center [45, 25] width 40 height 19
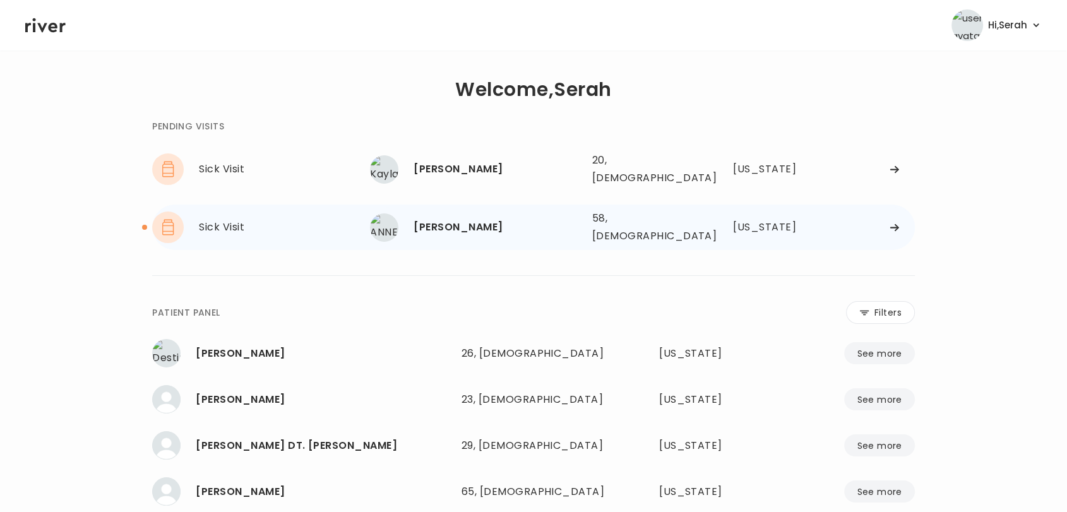
click at [433, 218] on div "[PERSON_NAME]" at bounding box center [498, 227] width 168 height 18
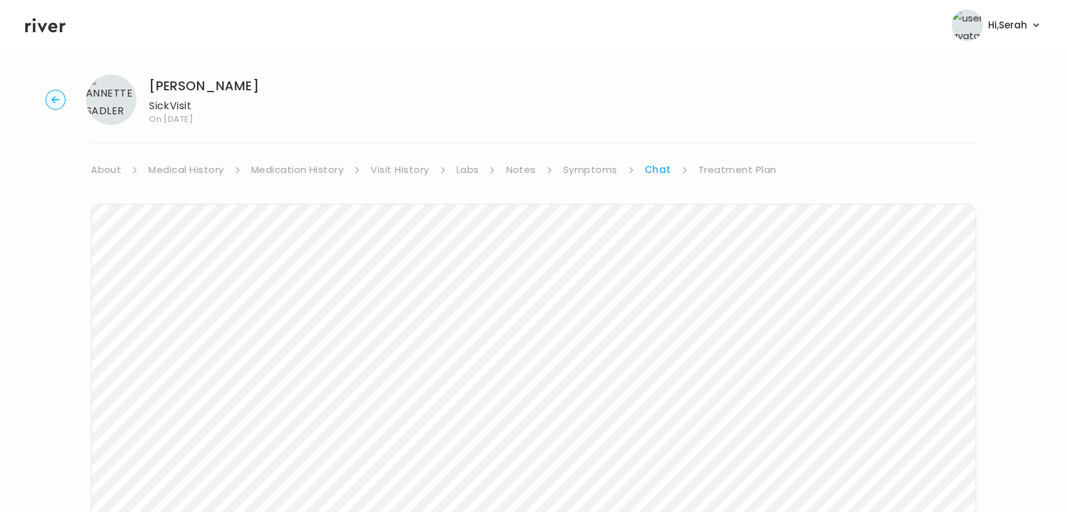
scroll to position [189, 0]
click at [43, 22] on icon at bounding box center [45, 25] width 40 height 19
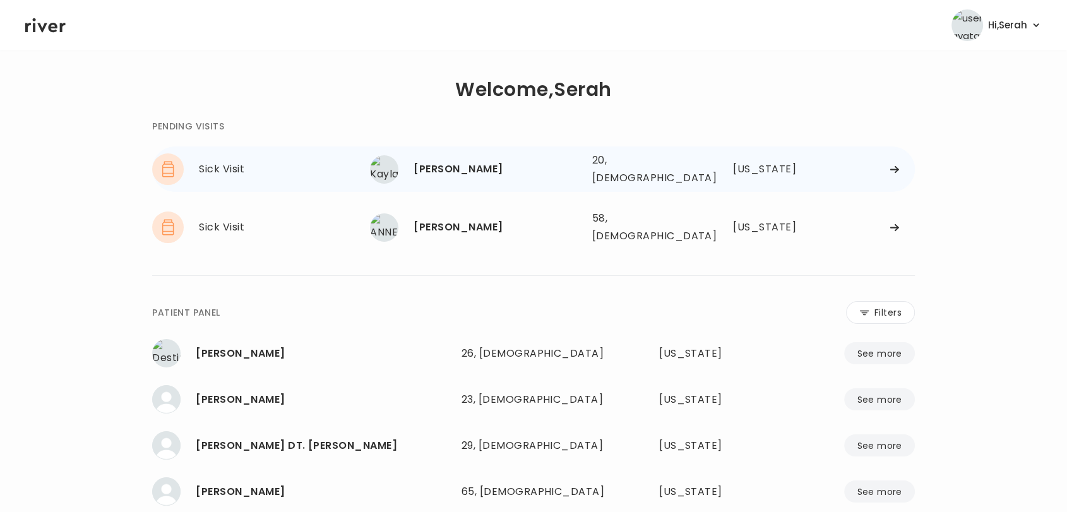
click at [432, 169] on div "[PERSON_NAME]" at bounding box center [498, 169] width 168 height 18
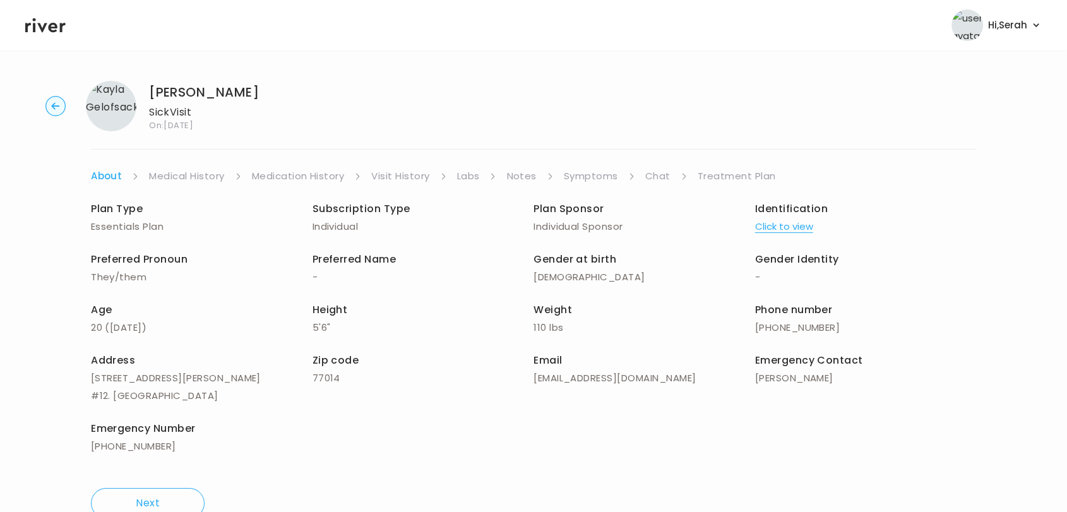
click at [611, 183] on link "Symptoms" at bounding box center [591, 176] width 54 height 18
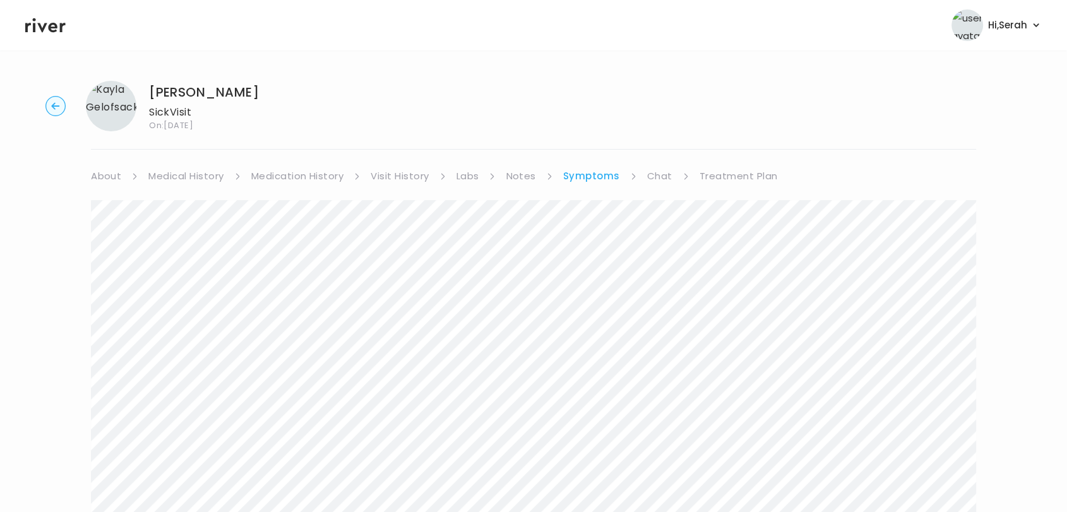
click at [190, 169] on link "Medical History" at bounding box center [185, 176] width 75 height 18
click at [650, 176] on link "Chat" at bounding box center [662, 176] width 25 height 18
click at [589, 161] on div "[PERSON_NAME] Sick Visit On: [DATE] About Medical History Medication History Vi…" at bounding box center [533, 376] width 1067 height 611
click at [587, 168] on link "Symptoms" at bounding box center [590, 176] width 54 height 18
click at [265, 170] on link "Medication History" at bounding box center [297, 176] width 93 height 18
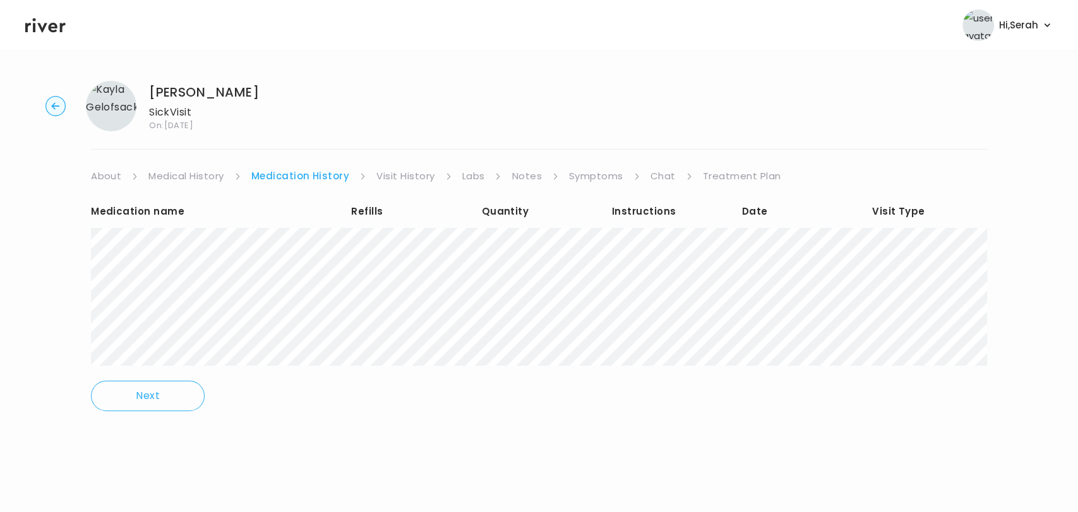
click at [191, 176] on link "Medical History" at bounding box center [185, 176] width 75 height 18
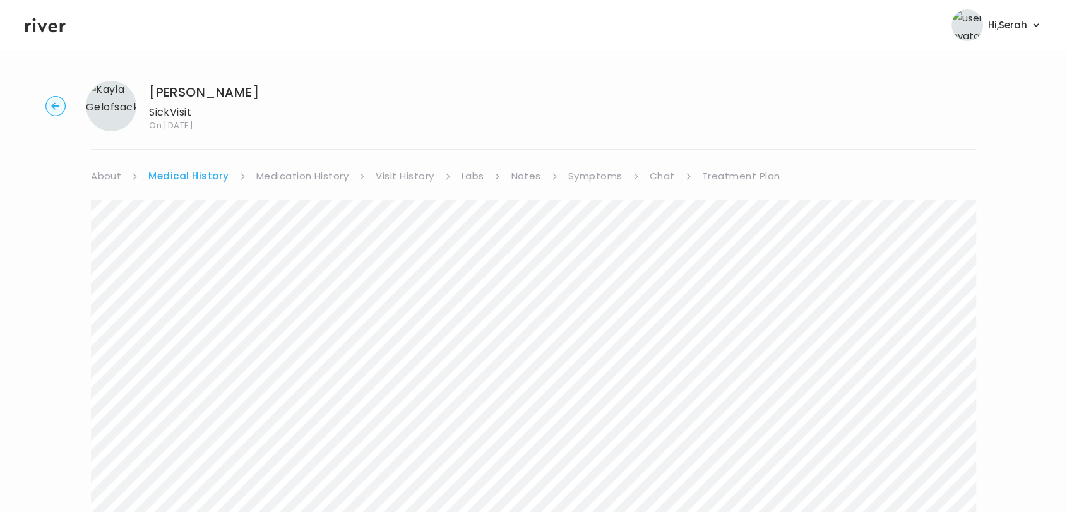
click at [322, 175] on link "Medication History" at bounding box center [302, 176] width 93 height 18
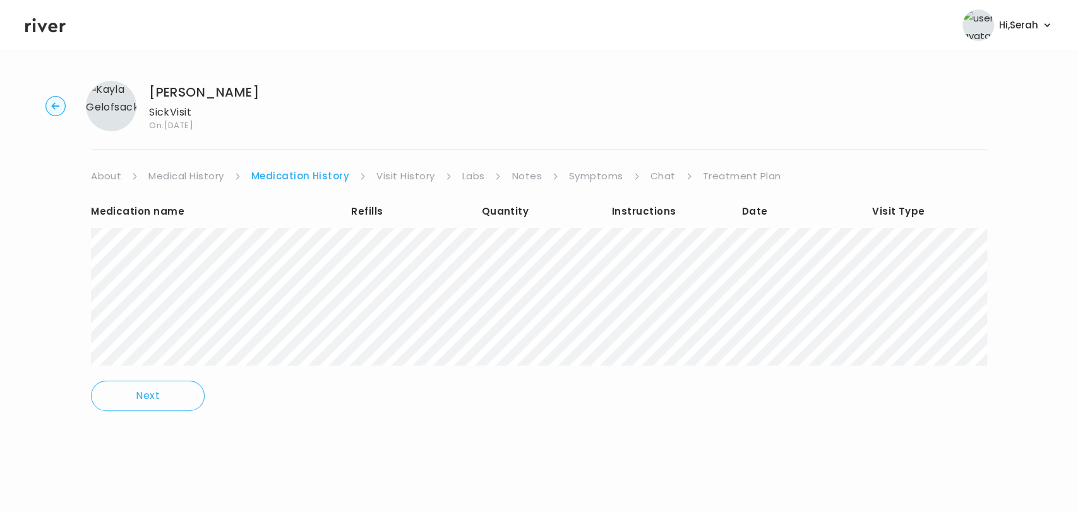
click at [651, 179] on link "Chat" at bounding box center [662, 176] width 25 height 18
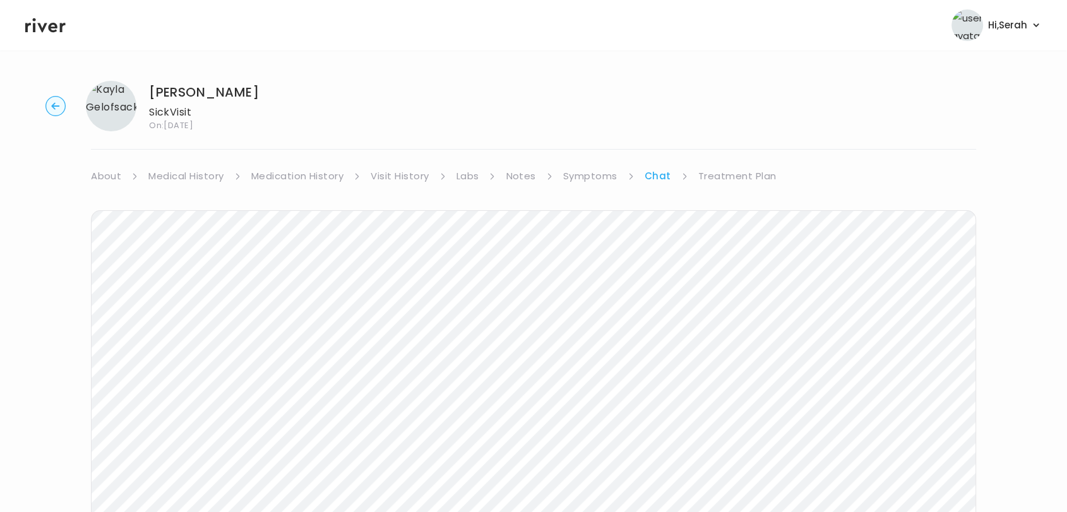
click at [738, 176] on link "Treatment Plan" at bounding box center [737, 176] width 78 height 18
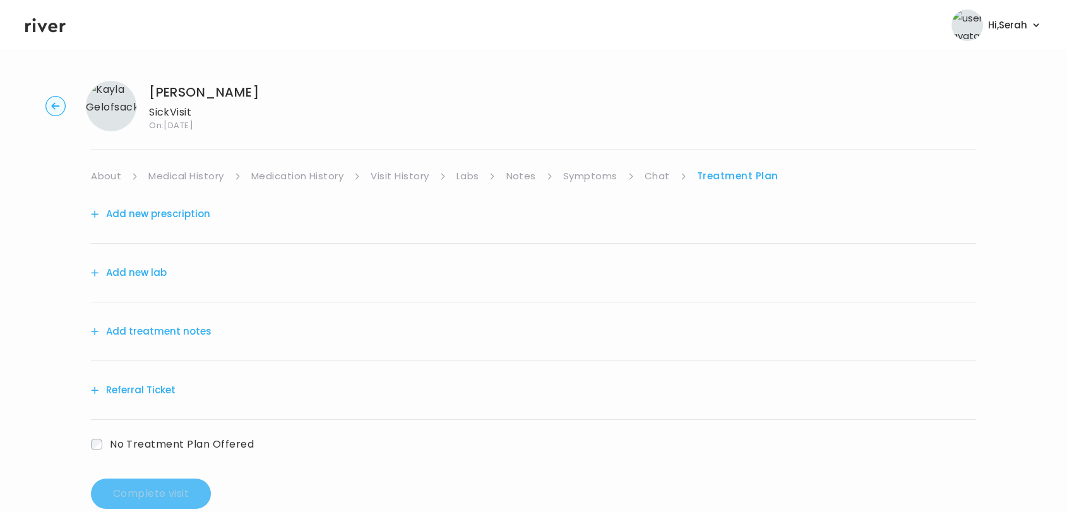
click at [195, 337] on button "Add treatment notes" at bounding box center [151, 332] width 121 height 18
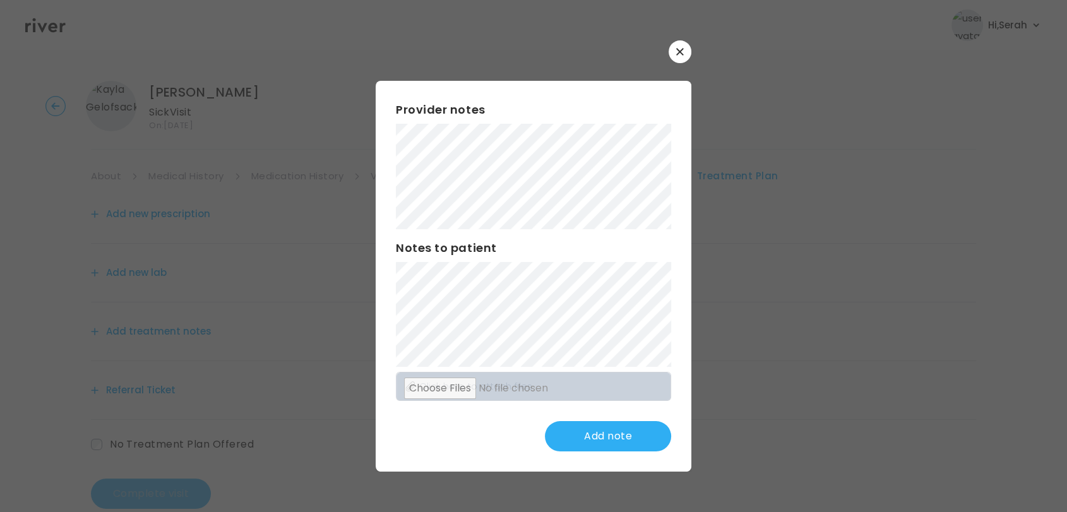
click at [493, 434] on div "Add note" at bounding box center [533, 436] width 275 height 30
click at [581, 434] on button "Update note" at bounding box center [608, 436] width 126 height 30
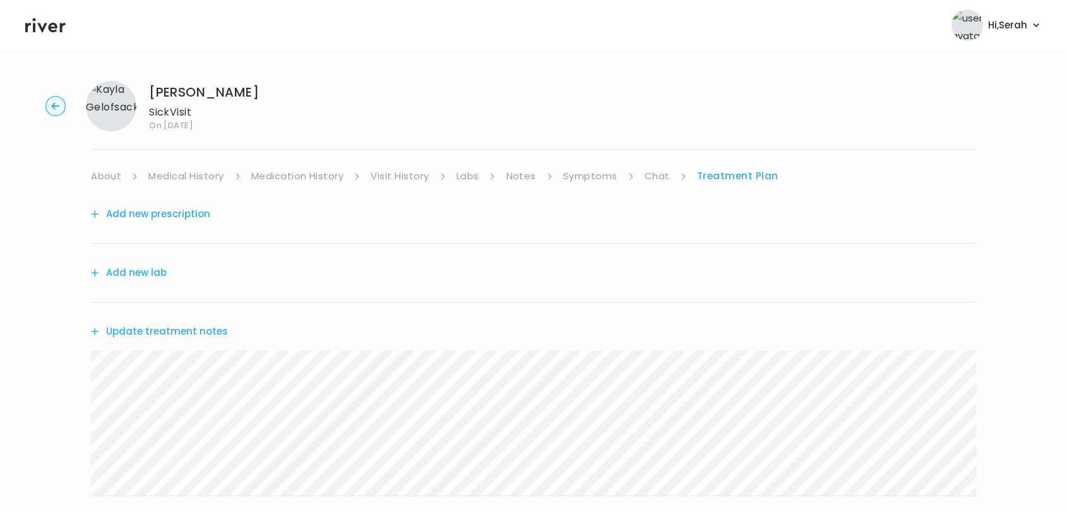
scroll to position [162, 0]
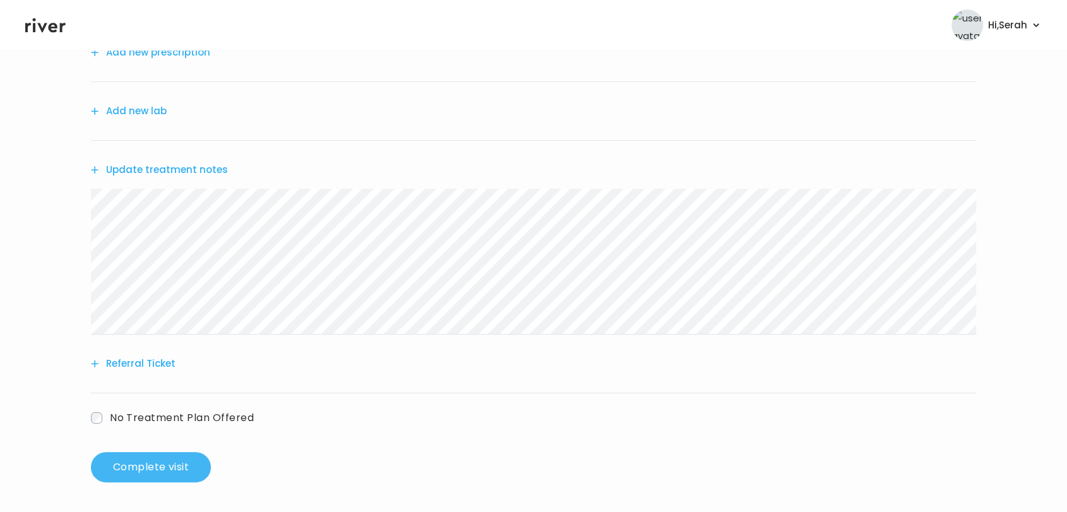
click at [114, 474] on button "Complete visit" at bounding box center [151, 467] width 120 height 30
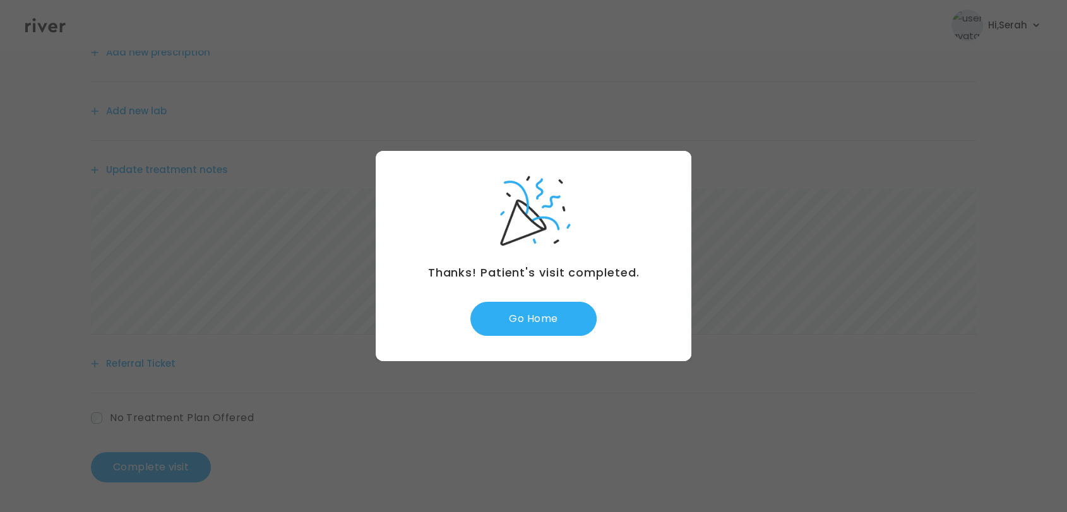
click at [529, 294] on div "Thanks! Patient's visit completed. Go Home" at bounding box center [534, 256] width 316 height 210
click at [511, 327] on button "Go Home" at bounding box center [533, 319] width 126 height 34
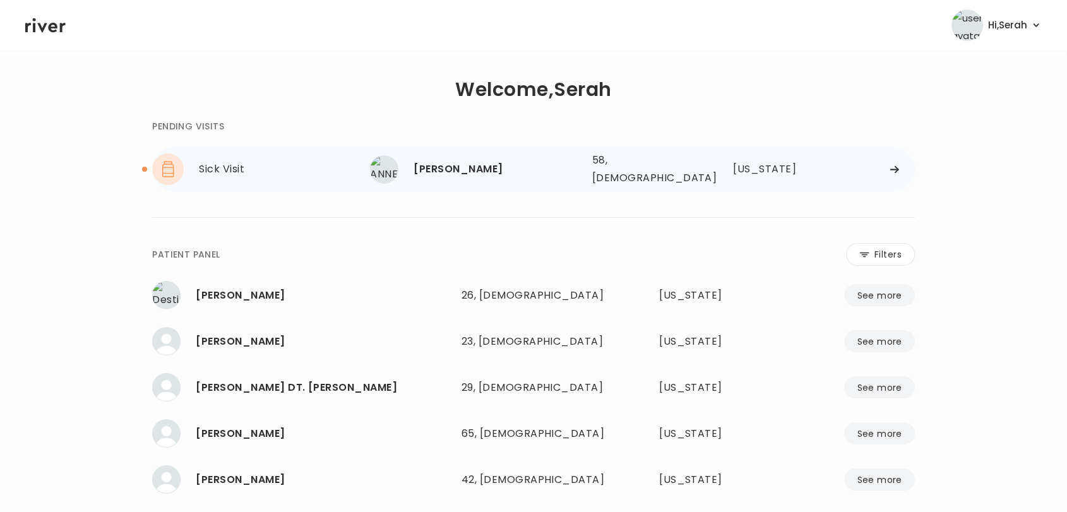
click at [436, 155] on div "ANNETTE SADLER 58, Female See more" at bounding box center [476, 169] width 212 height 28
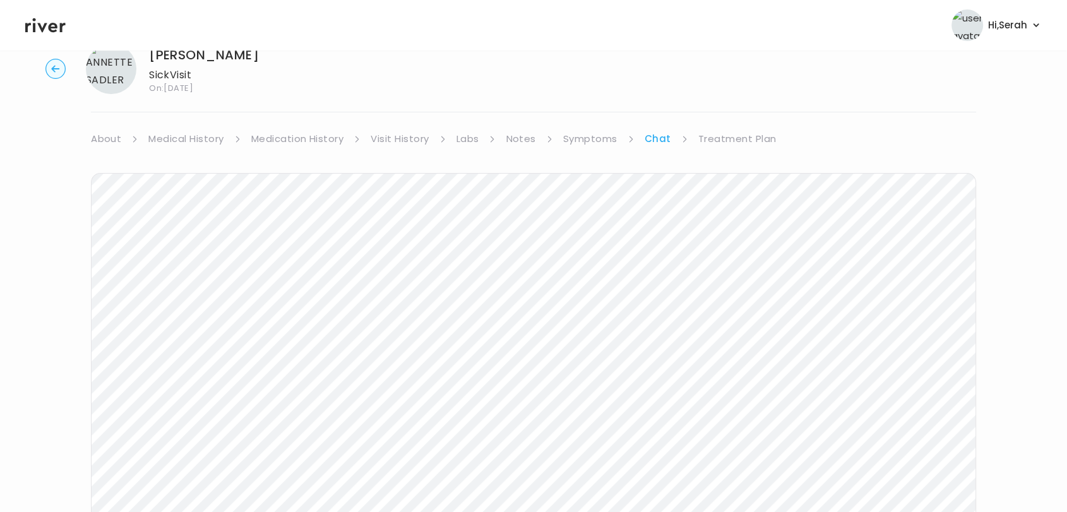
scroll to position [189, 0]
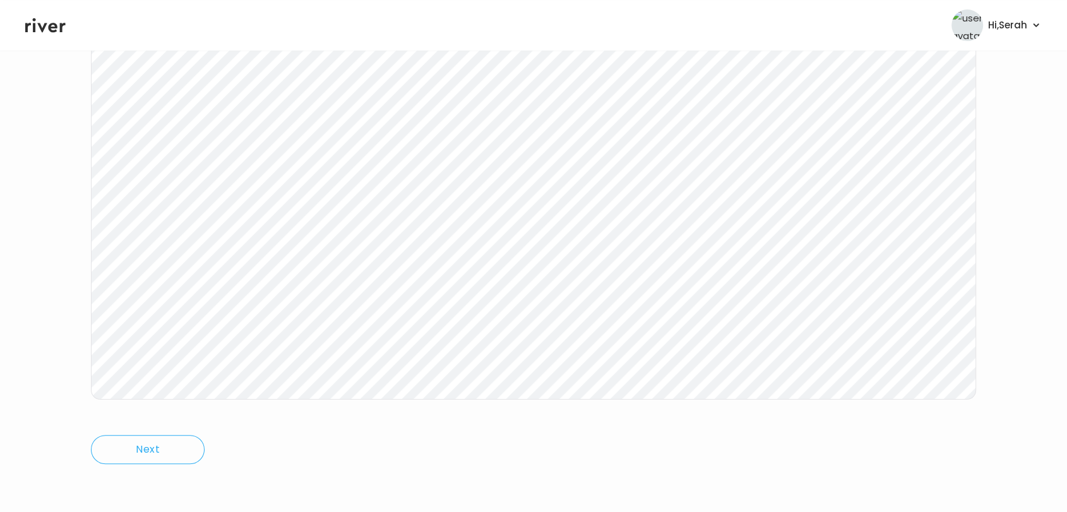
click at [42, 21] on icon at bounding box center [45, 25] width 40 height 19
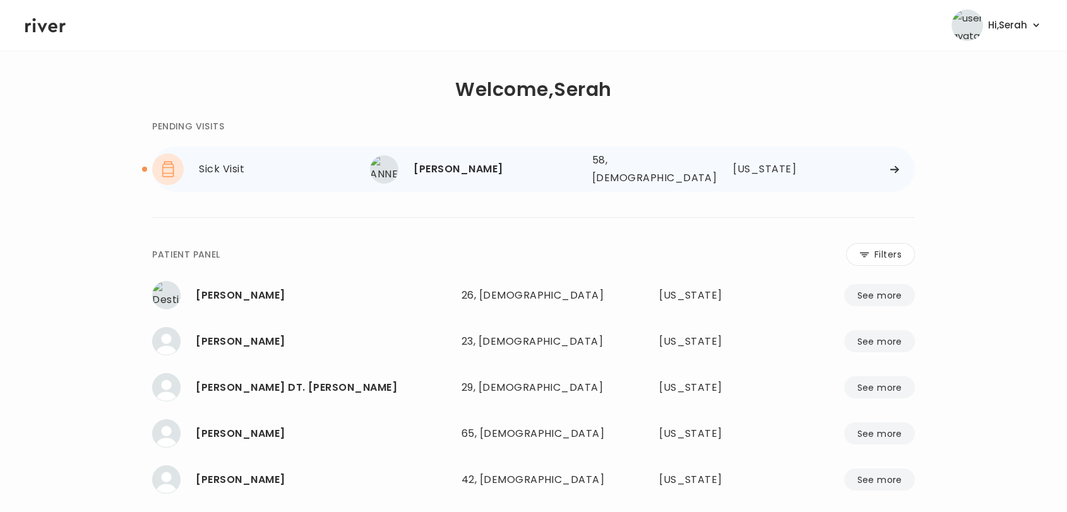
click at [481, 162] on div "[PERSON_NAME]" at bounding box center [498, 169] width 168 height 18
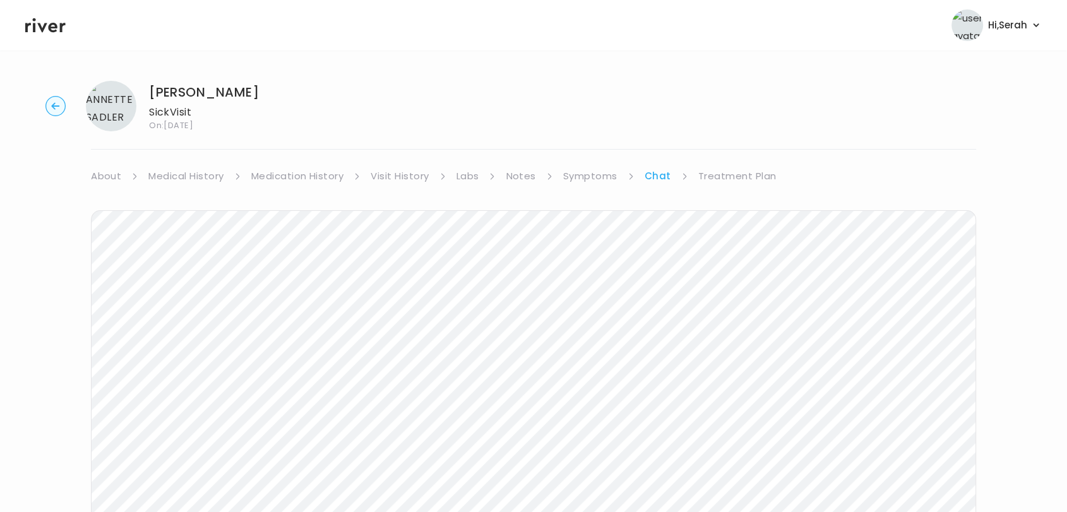
scroll to position [93, 0]
